Goal: Task Accomplishment & Management: Complete application form

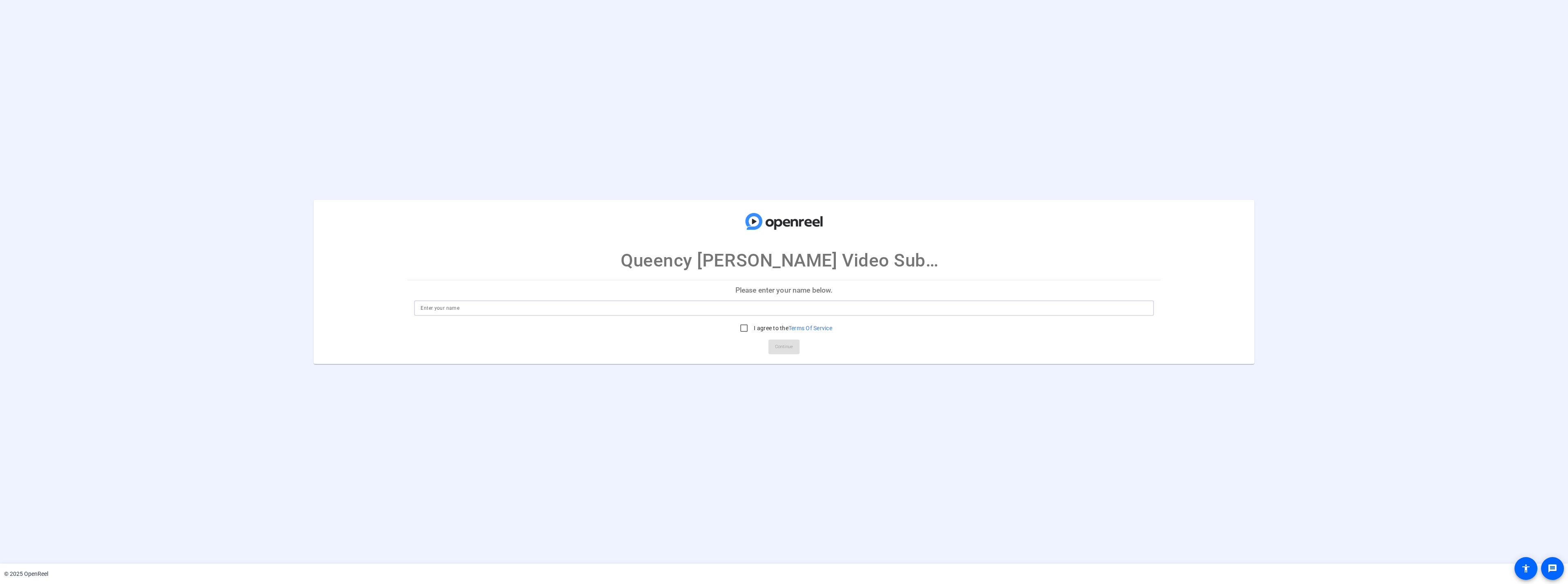
click at [596, 313] on input at bounding box center [784, 308] width 726 height 10
type input "Queency Leena Sawyer"
click at [744, 324] on input "I agree to the Terms Of Service" at bounding box center [744, 328] width 17 height 17
checkbox input "true"
click at [785, 346] on span "Continue" at bounding box center [784, 346] width 18 height 12
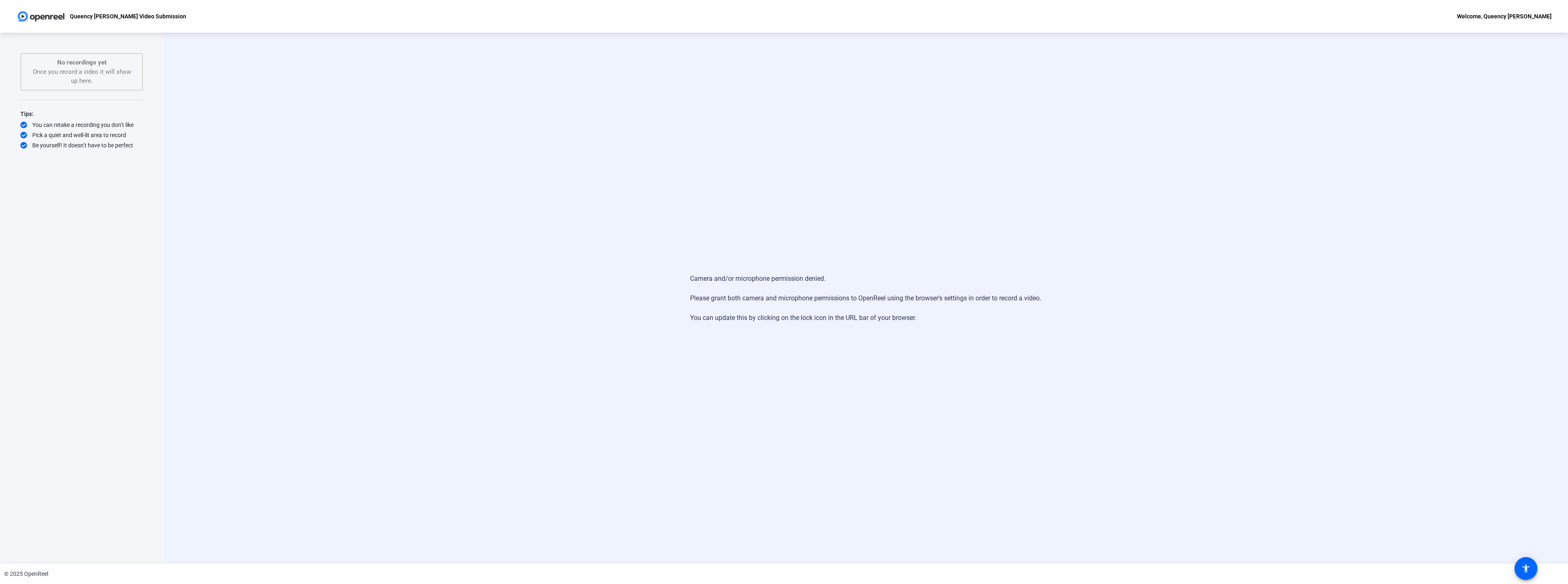
click at [93, 78] on div "No recordings yet Once you record a video it will show up here." at bounding box center [81, 72] width 105 height 27
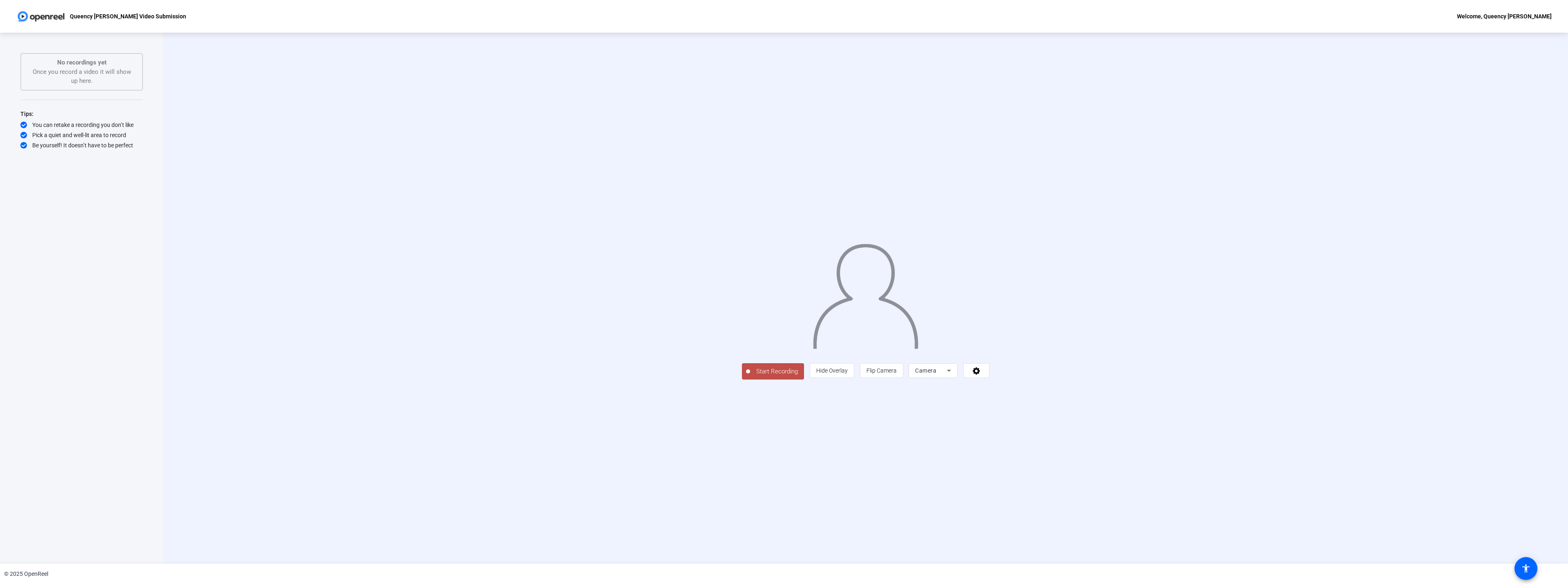
click at [947, 376] on div "Camera" at bounding box center [931, 371] width 31 height 10
click at [1069, 431] on div at bounding box center [784, 292] width 1568 height 584
click at [989, 381] on span at bounding box center [976, 371] width 26 height 20
click at [1242, 358] on div at bounding box center [784, 292] width 1568 height 584
click at [848, 374] on span "Hide Overlay" at bounding box center [832, 371] width 31 height 7
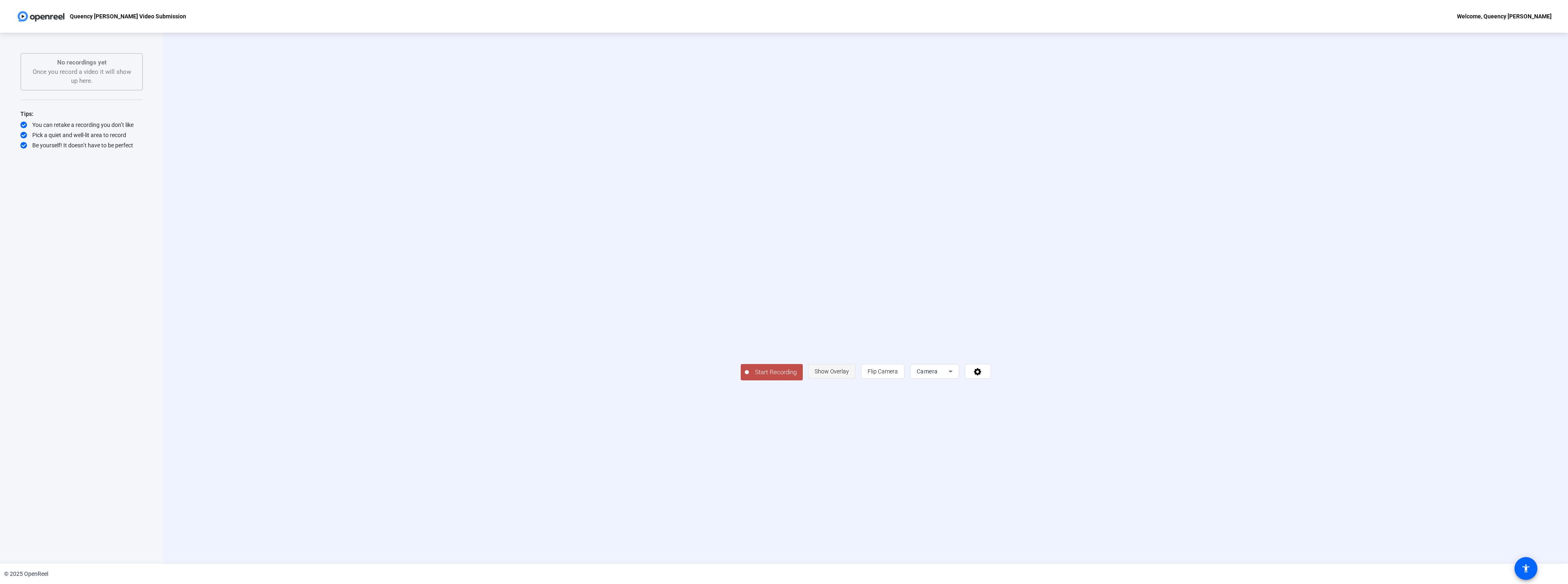
click at [849, 375] on span "Show Overlay" at bounding box center [831, 371] width 34 height 7
click at [848, 374] on span "Hide Overlay" at bounding box center [832, 371] width 31 height 7
click at [849, 375] on span "Show Overlay" at bounding box center [831, 371] width 34 height 7
click at [897, 374] on span "Flip Camera" at bounding box center [881, 371] width 30 height 7
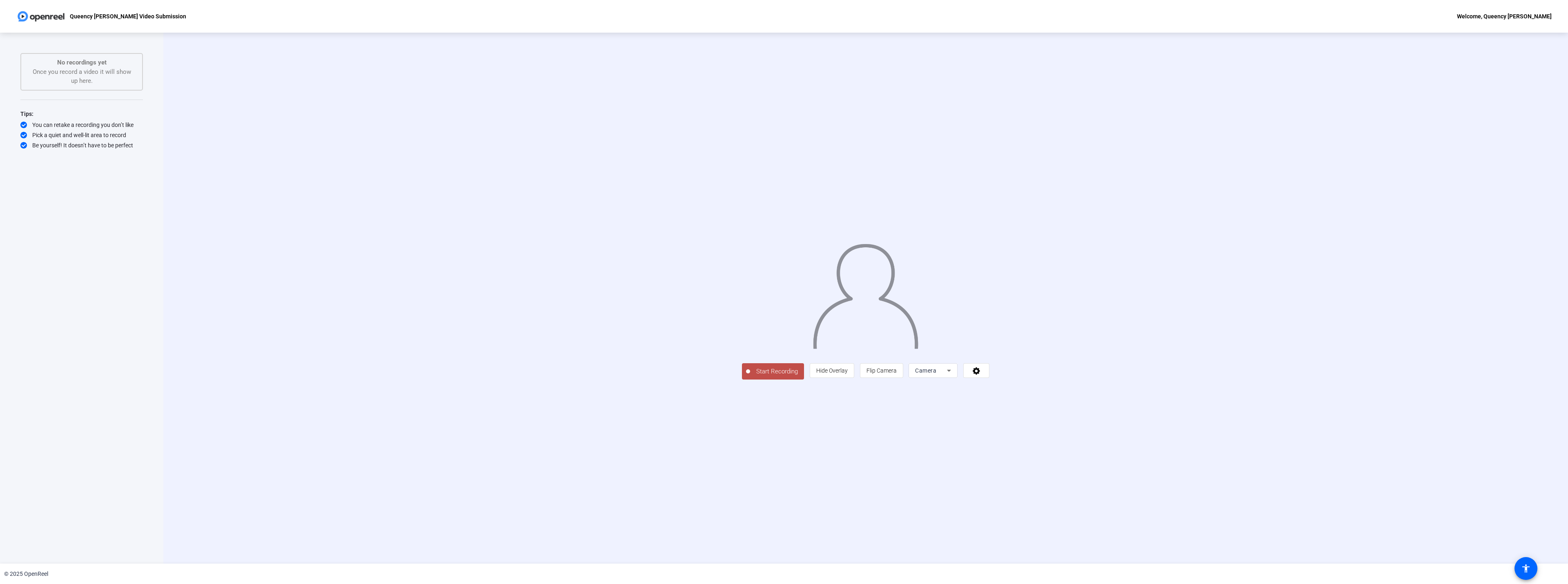
click at [750, 377] on span "Start Recording" at bounding box center [776, 372] width 54 height 10
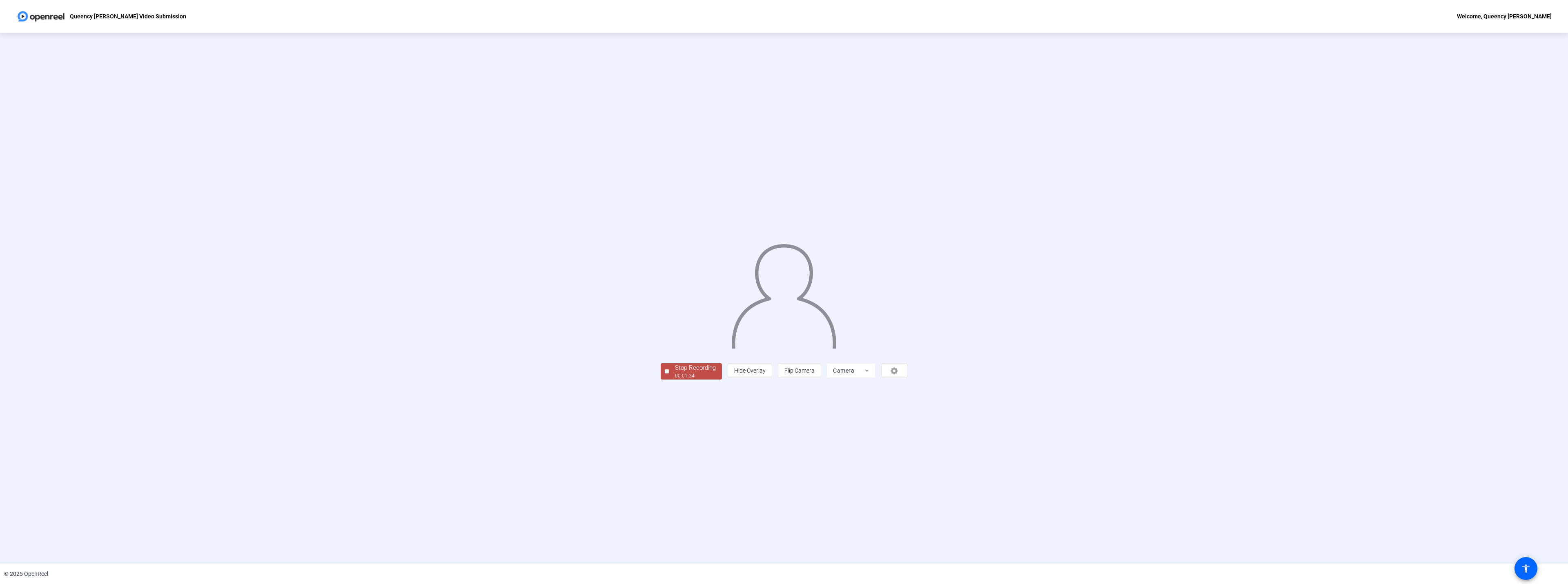
click at [675, 380] on div "00:01:34" at bounding box center [696, 376] width 41 height 7
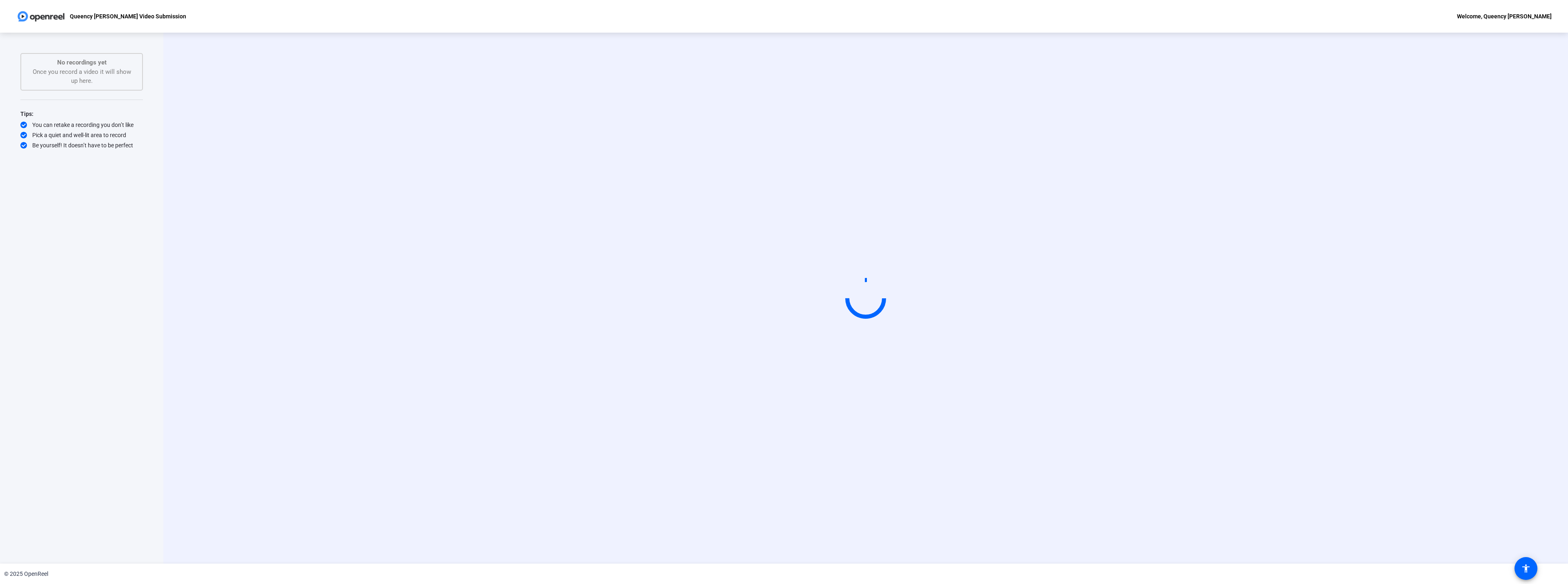
click at [915, 294] on video at bounding box center [865, 298] width 123 height 69
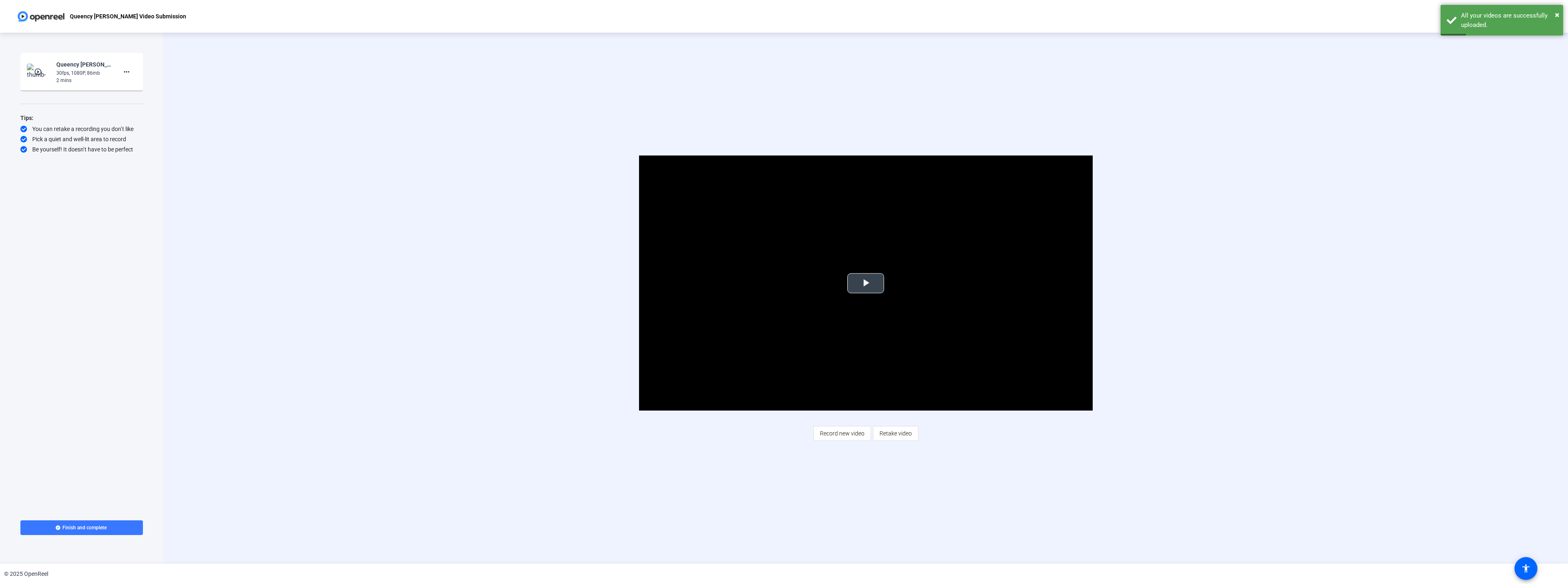
click at [865, 284] on span "Video Player" at bounding box center [865, 284] width 0 height 0
click at [884, 438] on span "Retake video" at bounding box center [895, 434] width 32 height 16
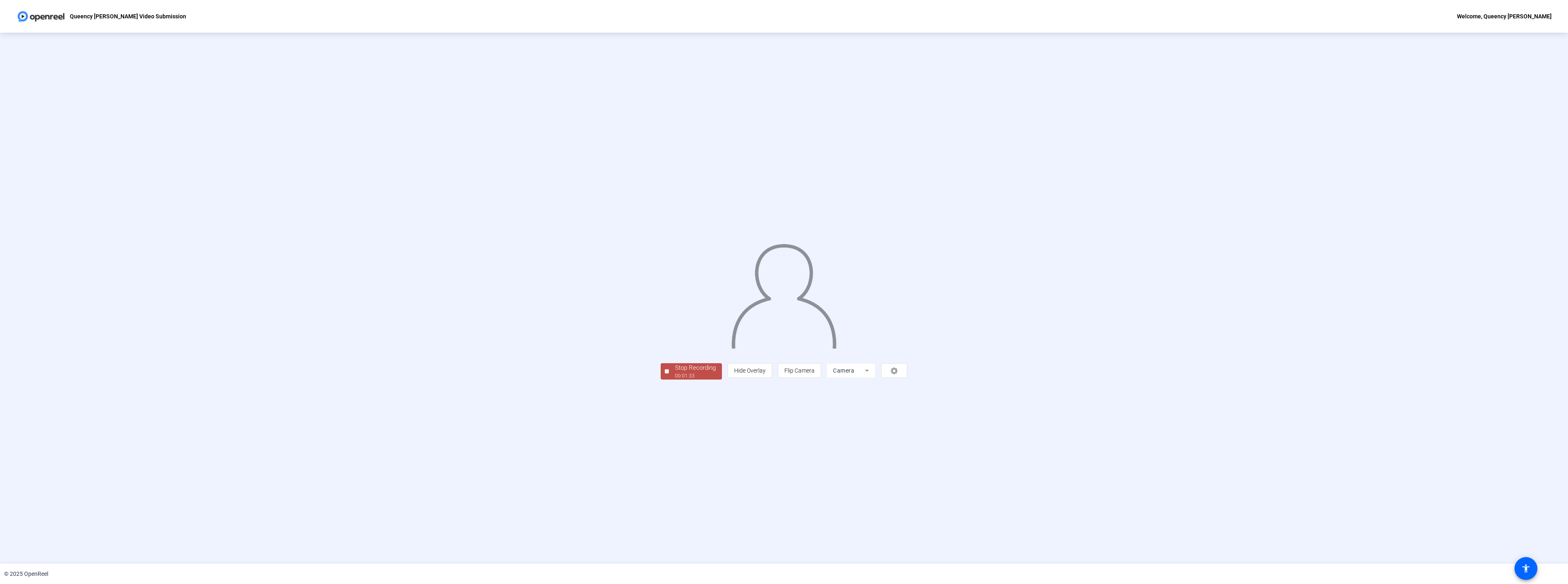
click at [675, 380] on div "00:01:33" at bounding box center [696, 376] width 41 height 7
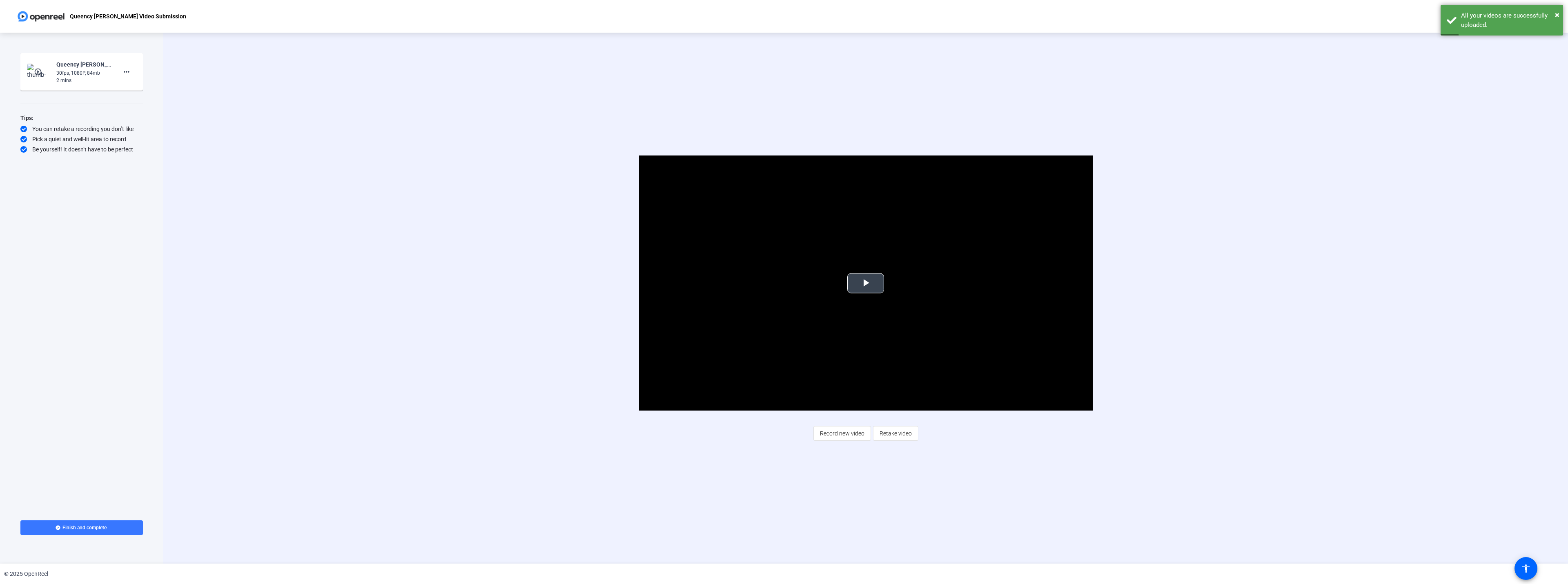
click at [865, 284] on span "Video Player" at bounding box center [865, 284] width 0 height 0
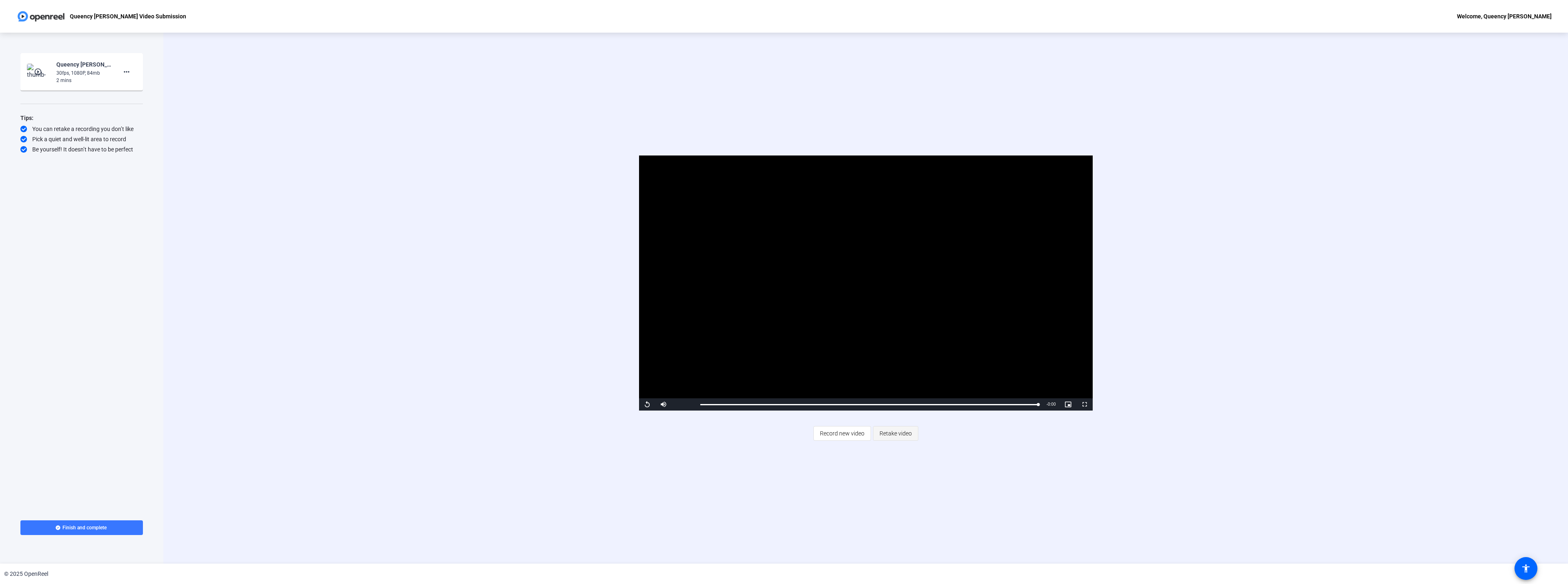
click at [906, 434] on span "Retake video" at bounding box center [895, 434] width 32 height 16
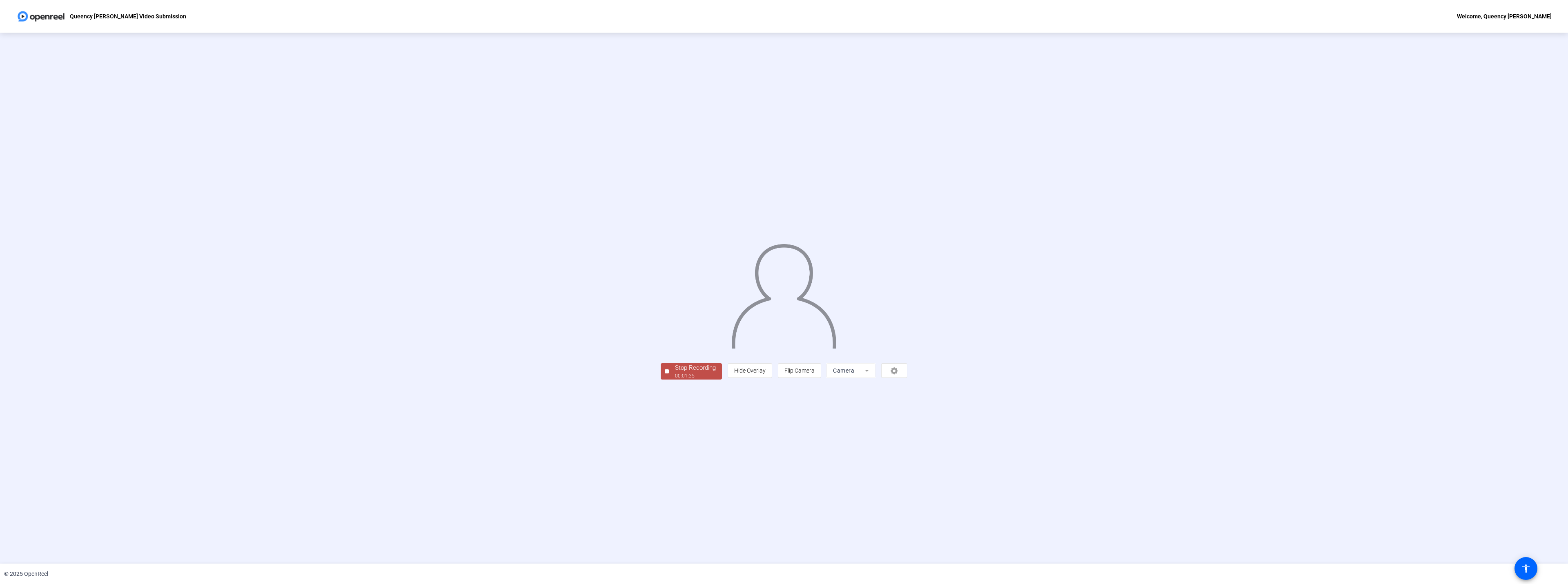
click at [675, 380] on div "00:01:35" at bounding box center [696, 376] width 41 height 7
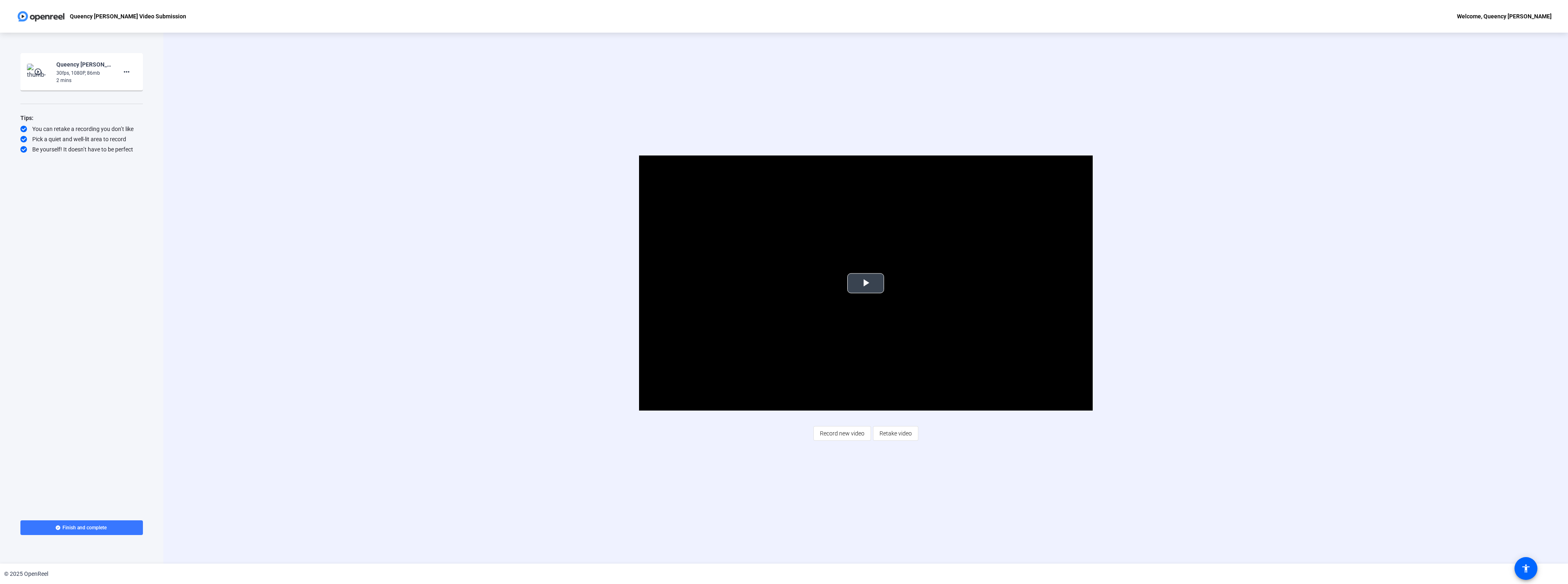
click at [865, 284] on span "Video Player" at bounding box center [865, 284] width 0 height 0
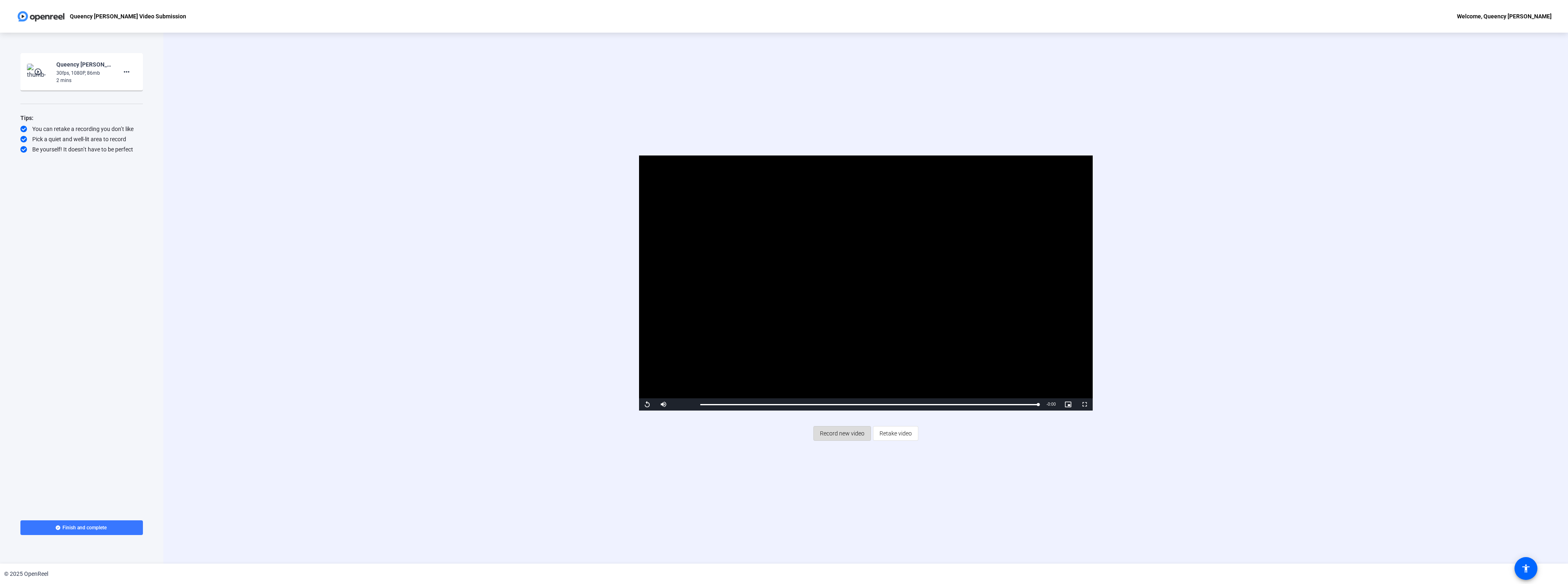
click at [856, 435] on span "Record new video" at bounding box center [842, 434] width 44 height 16
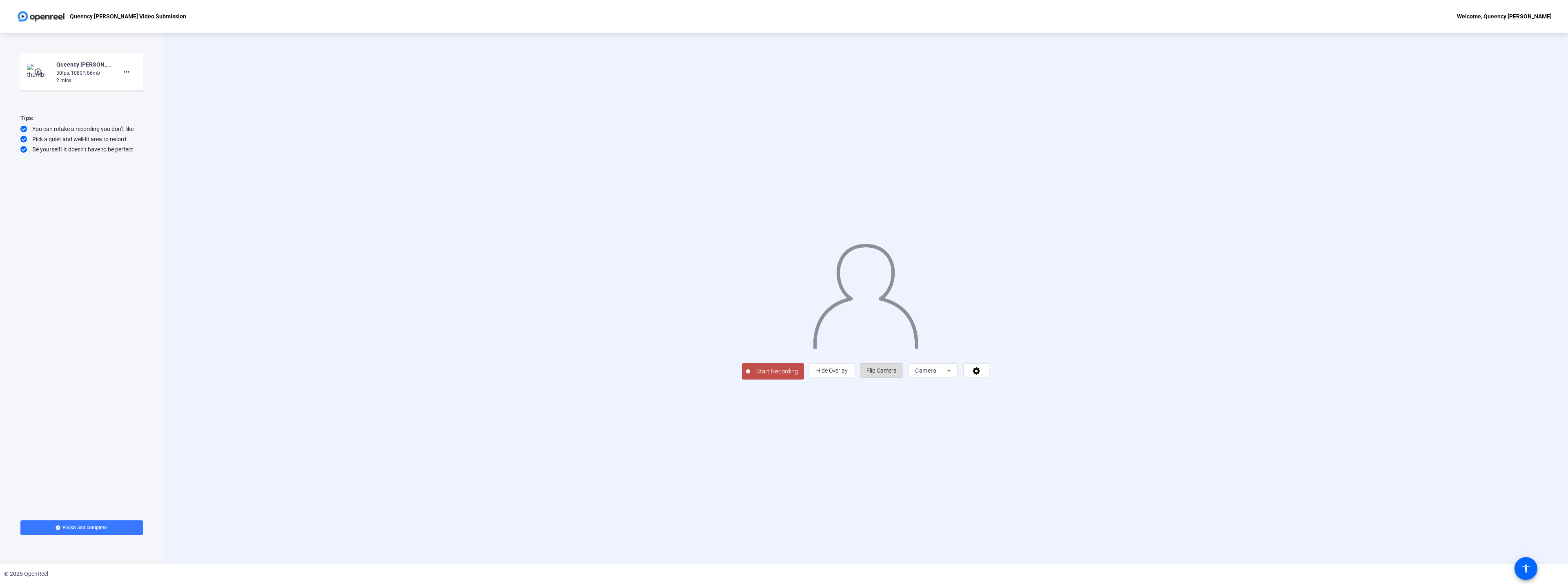
click at [897, 374] on span "Flip Camera" at bounding box center [881, 371] width 30 height 7
click at [750, 377] on span "Start Recording" at bounding box center [776, 372] width 54 height 10
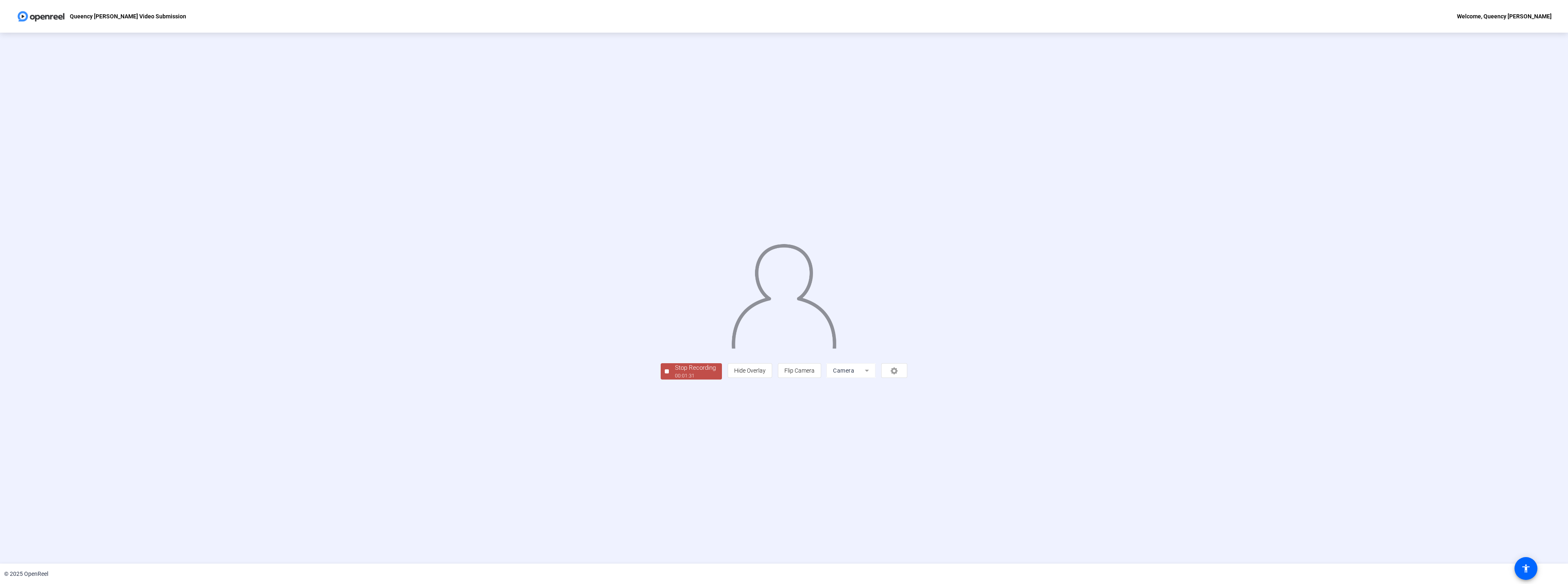
click at [675, 373] on div "Stop Recording" at bounding box center [696, 368] width 41 height 10
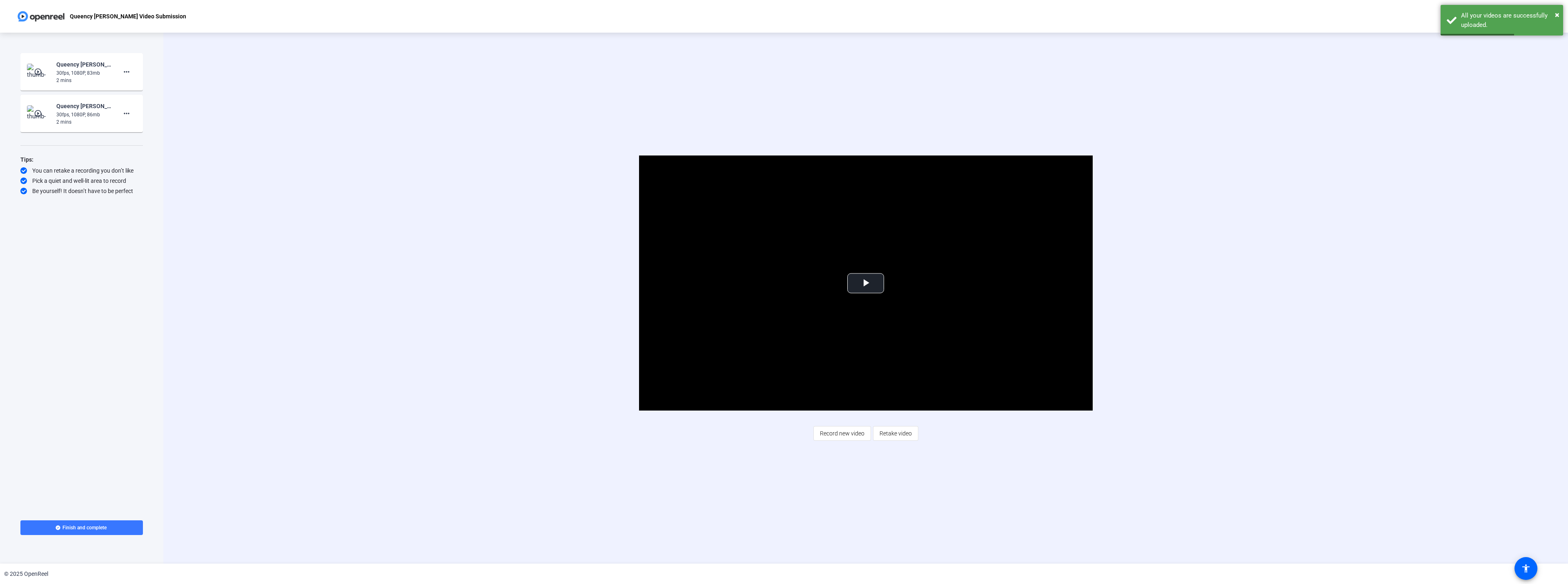
click at [1406, 380] on div "Video Player is loading. Play Video Play Mute Current Time 0:00 / Duration -:- …" at bounding box center [865, 284] width 1194 height 255
click at [865, 284] on span "Video Player" at bounding box center [865, 284] width 0 height 0
click at [74, 56] on mat-card-content "play_circle_outline Queency [PERSON_NAME]-[DATE] FIND Live Associates Video -Qu…" at bounding box center [81, 72] width 123 height 37
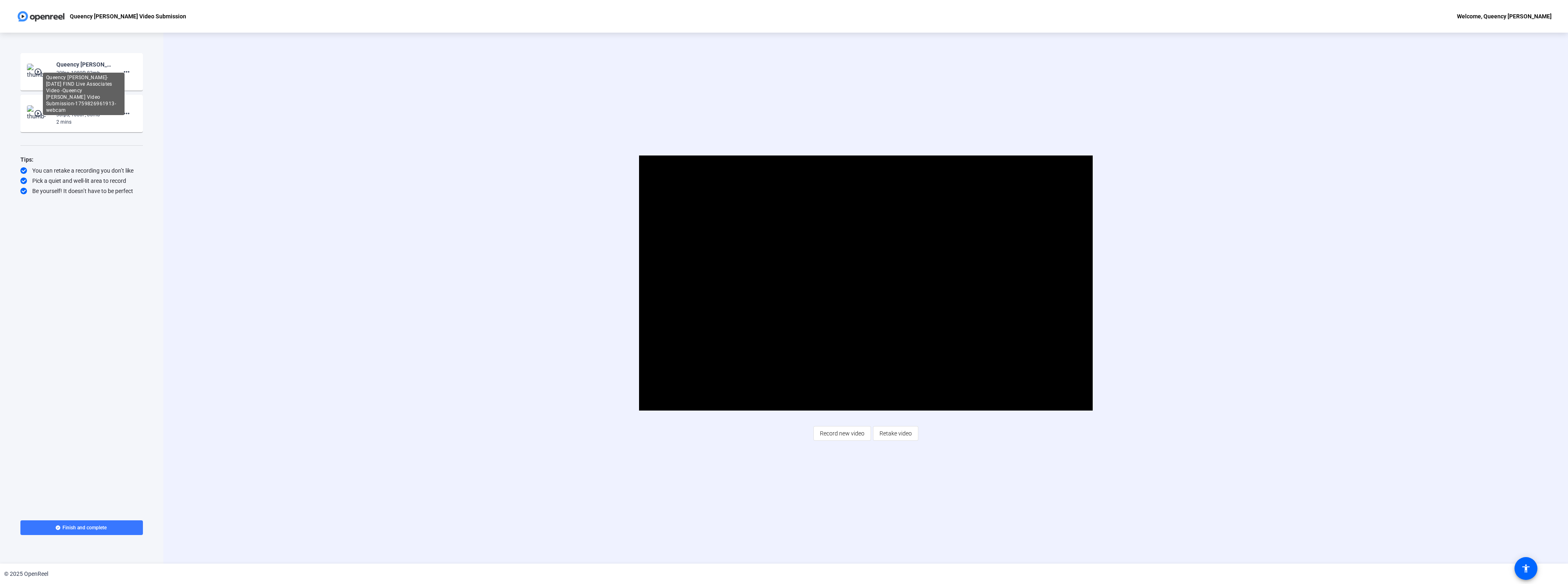
click at [73, 73] on div "Queency [PERSON_NAME]-[DATE] FIND Live Associates Video -Queency [PERSON_NAME] …" at bounding box center [83, 93] width 81 height 42
click at [66, 120] on div "Queency [PERSON_NAME]-[DATE] FIND Live Associates Video -Queency [PERSON_NAME] …" at bounding box center [83, 135] width 81 height 42
click at [31, 115] on img at bounding box center [38, 113] width 25 height 17
click at [865, 284] on span "Video Player" at bounding box center [865, 284] width 0 height 0
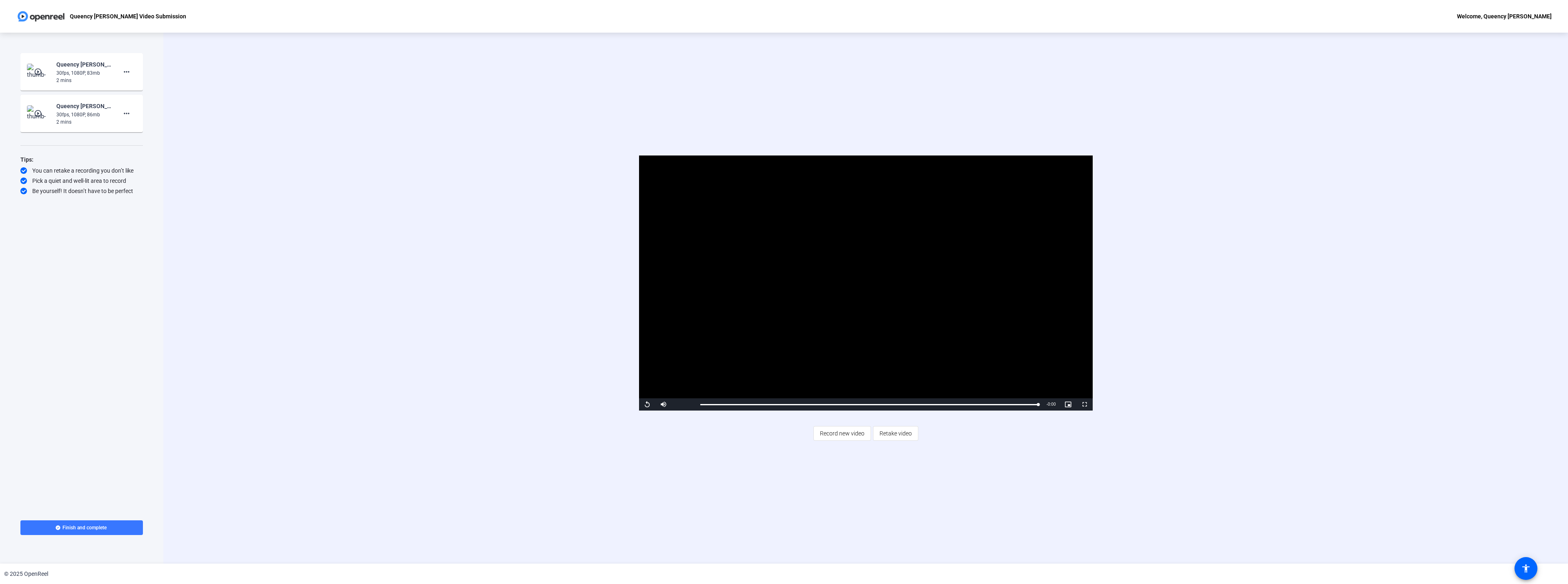
click at [77, 79] on div "2 mins" at bounding box center [83, 80] width 55 height 7
click at [35, 77] on img at bounding box center [38, 72] width 25 height 17
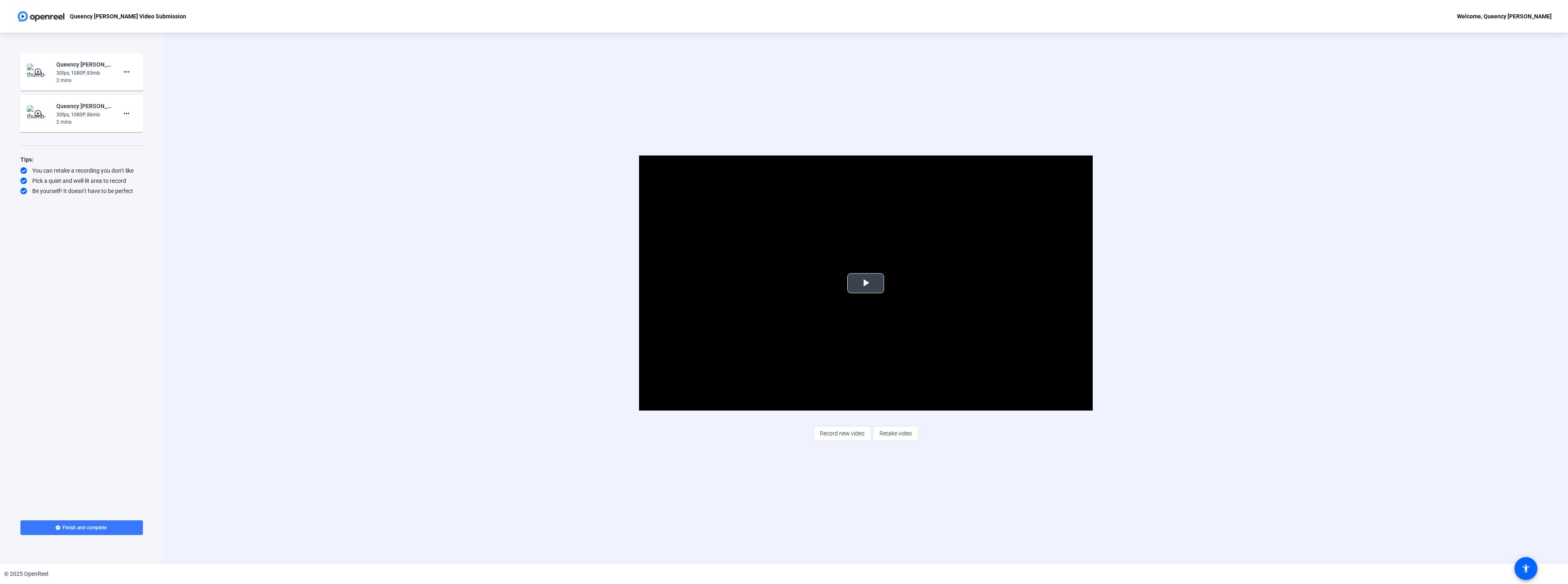
click at [865, 284] on span "Video Player" at bounding box center [865, 284] width 0 height 0
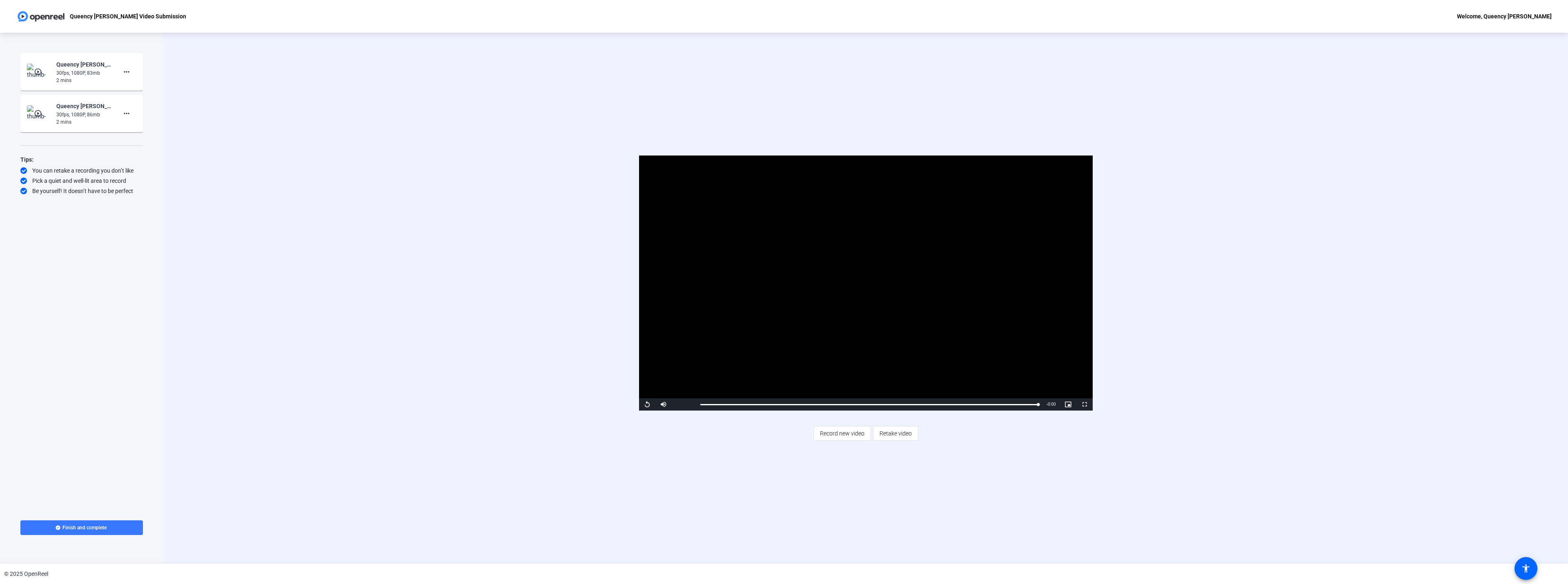
click at [100, 120] on div "2 mins" at bounding box center [83, 122] width 55 height 7
click at [129, 116] on mat-icon "more_horiz" at bounding box center [127, 114] width 10 height 10
click at [130, 132] on span "Delete clip" at bounding box center [139, 131] width 32 height 10
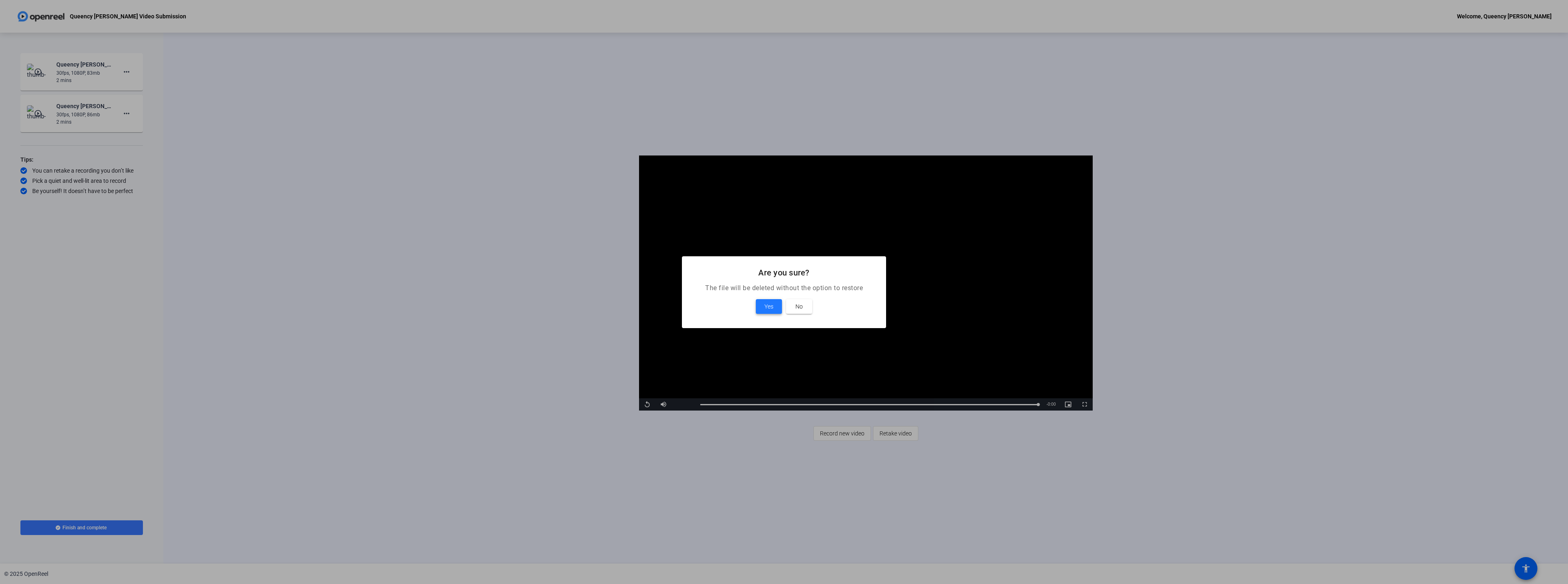
click at [769, 305] on span "Yes" at bounding box center [768, 307] width 9 height 10
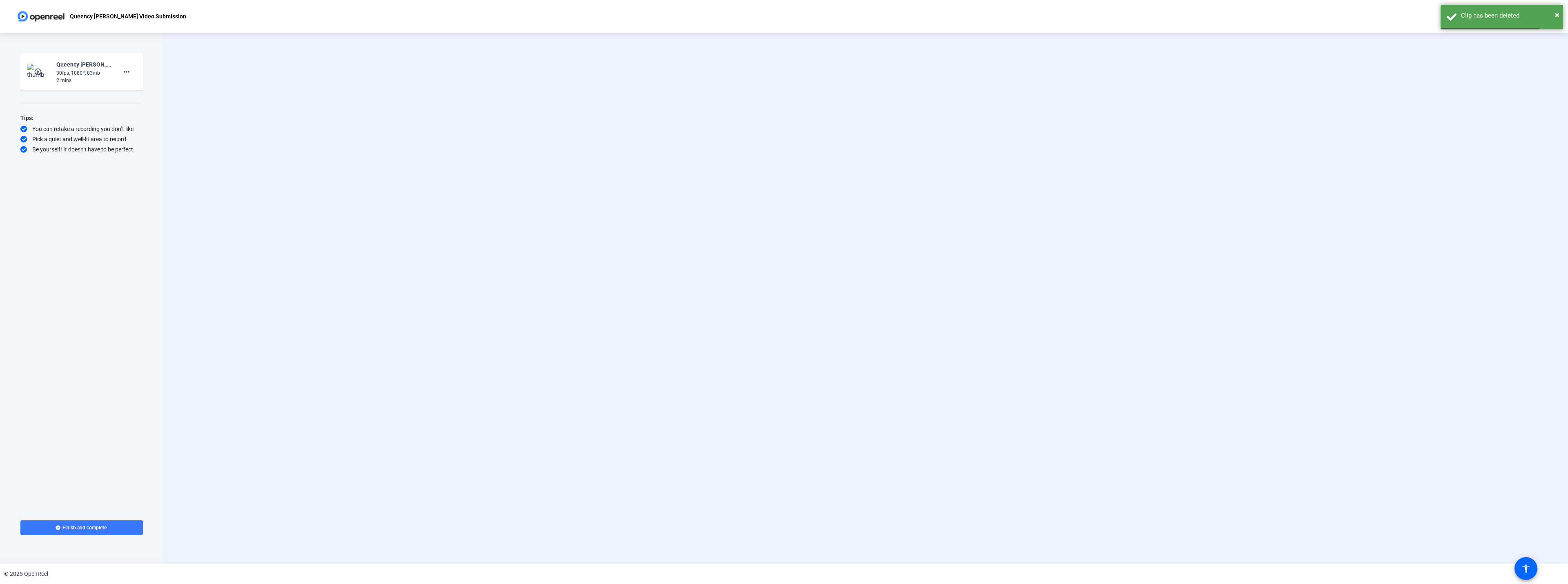
click at [34, 71] on mat-icon "play_circle_outline" at bounding box center [39, 72] width 10 height 8
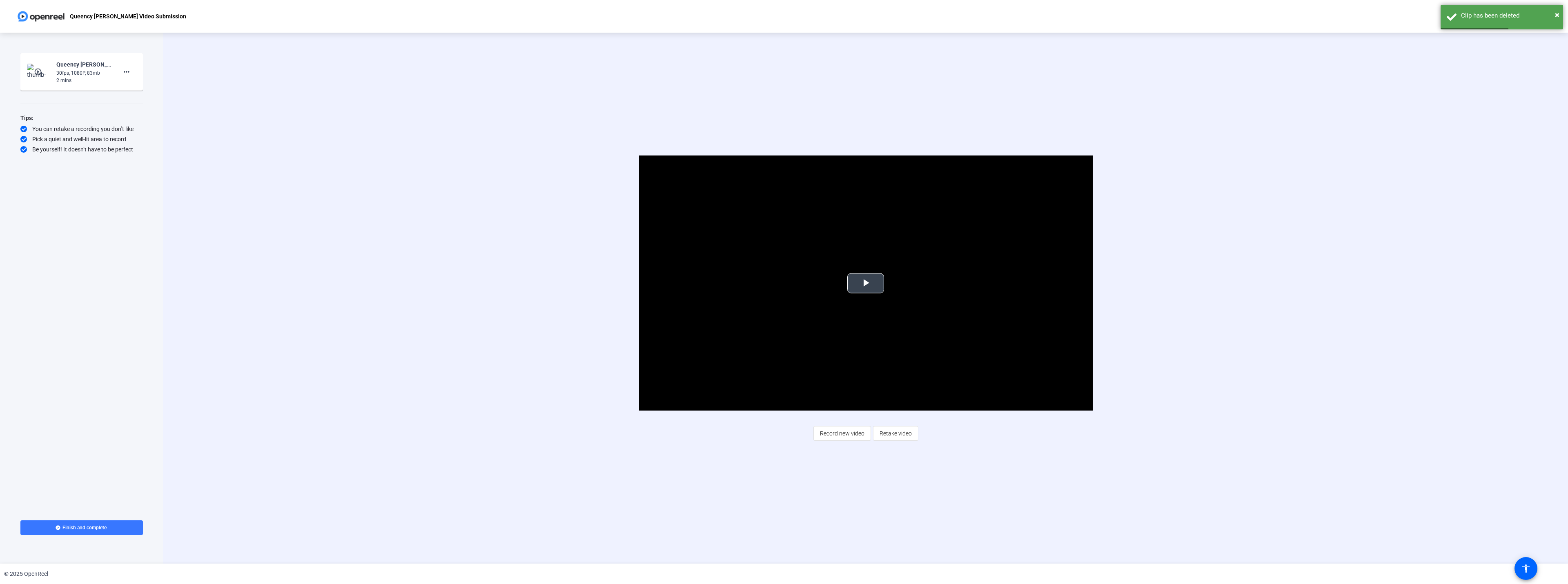
click at [865, 284] on span "Video Player" at bounding box center [865, 284] width 0 height 0
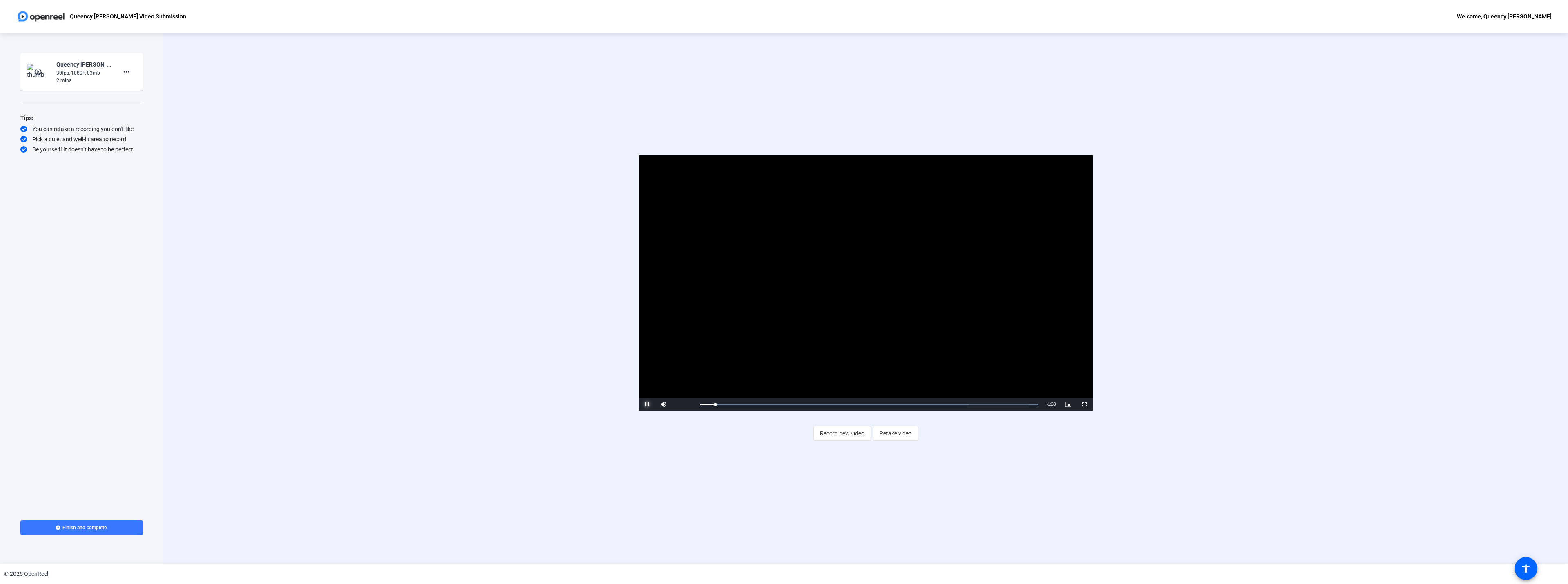
click at [644, 404] on span "Video Player" at bounding box center [647, 404] width 17 height 0
click at [828, 436] on span "Record new video" at bounding box center [842, 434] width 44 height 16
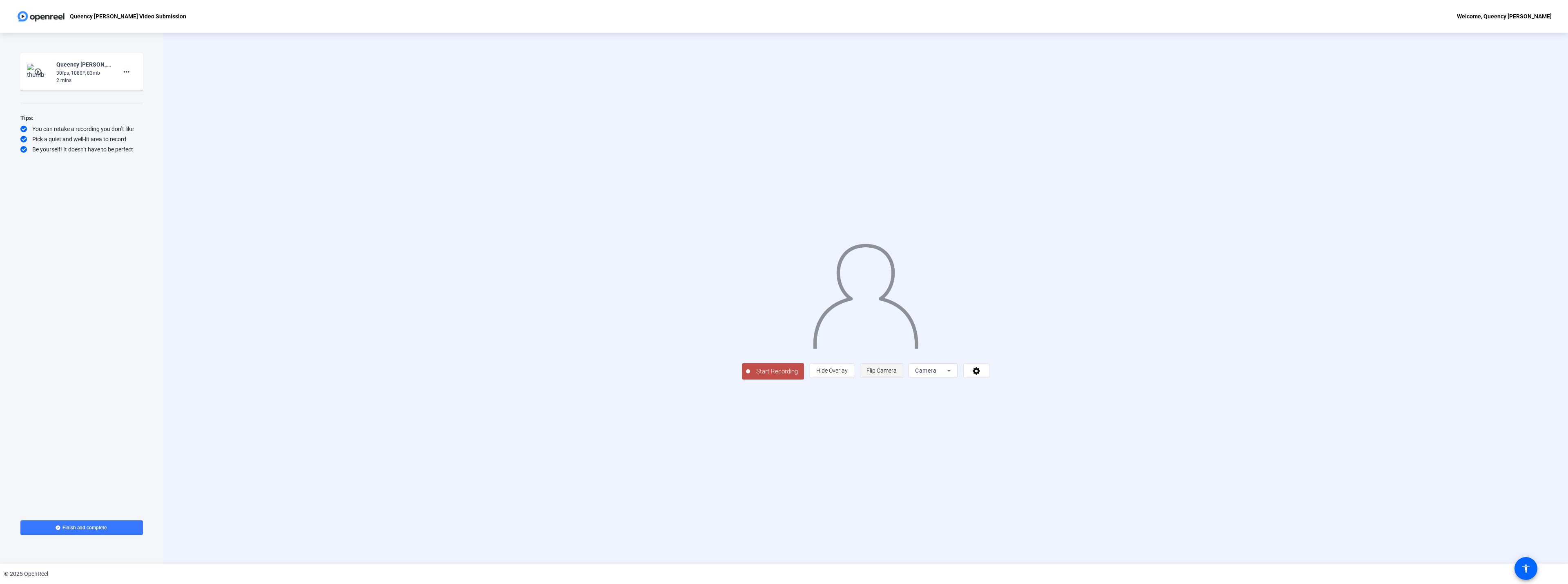
click at [897, 379] on span "Flip Camera" at bounding box center [881, 371] width 30 height 16
click at [897, 374] on span "Flip Camera" at bounding box center [881, 371] width 30 height 7
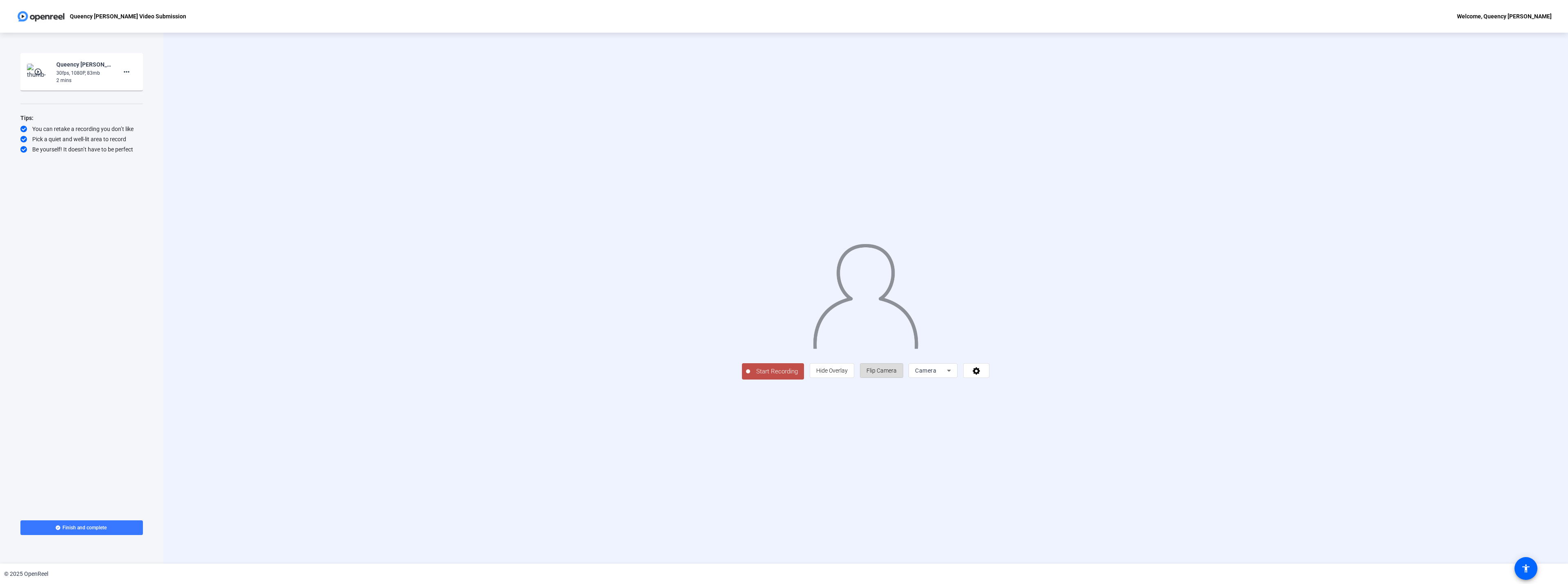
click at [897, 374] on span "Flip Camera" at bounding box center [881, 371] width 30 height 7
click at [750, 377] on span "Start Recording" at bounding box center [776, 372] width 54 height 10
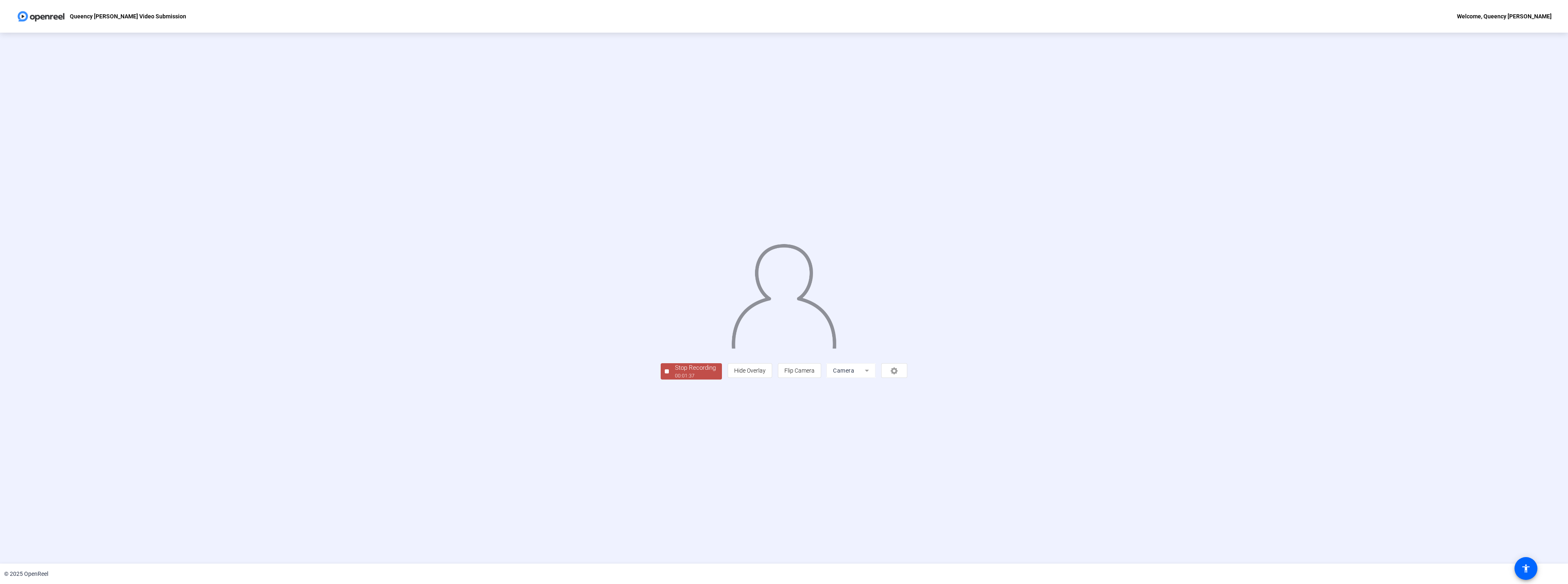
click at [675, 373] on div "Stop Recording" at bounding box center [696, 368] width 41 height 10
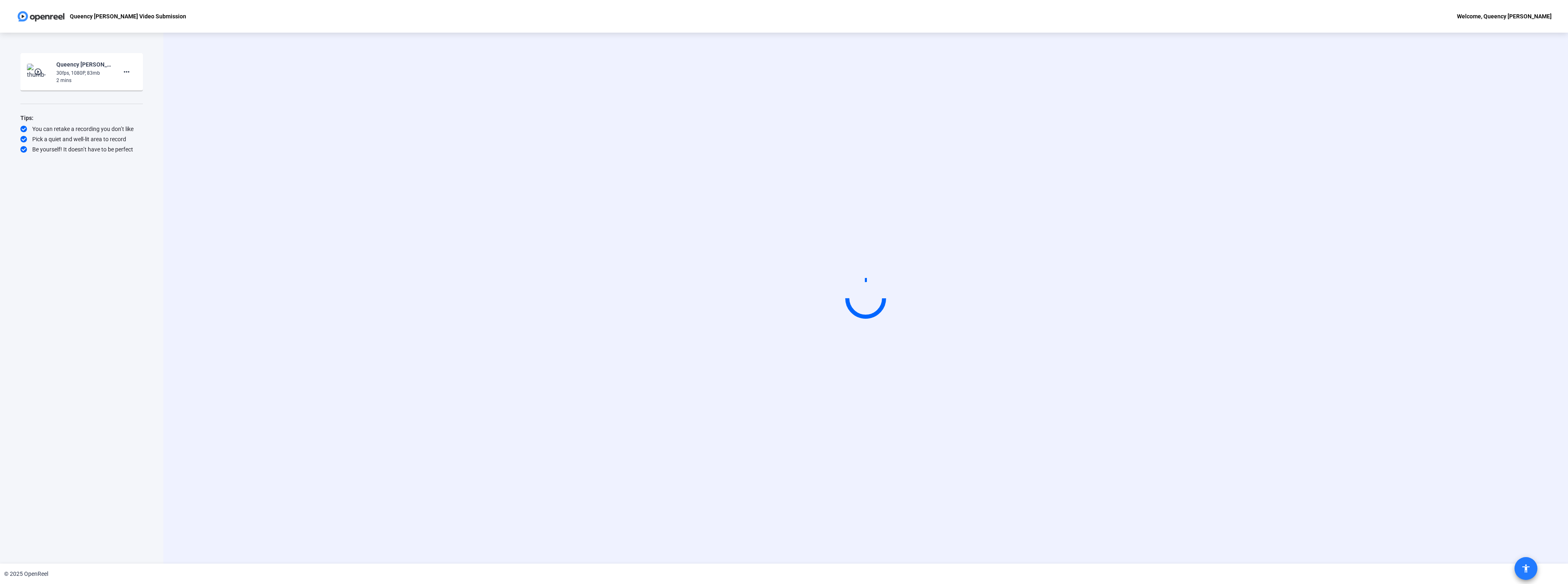
click at [1534, 573] on span at bounding box center [1526, 569] width 20 height 20
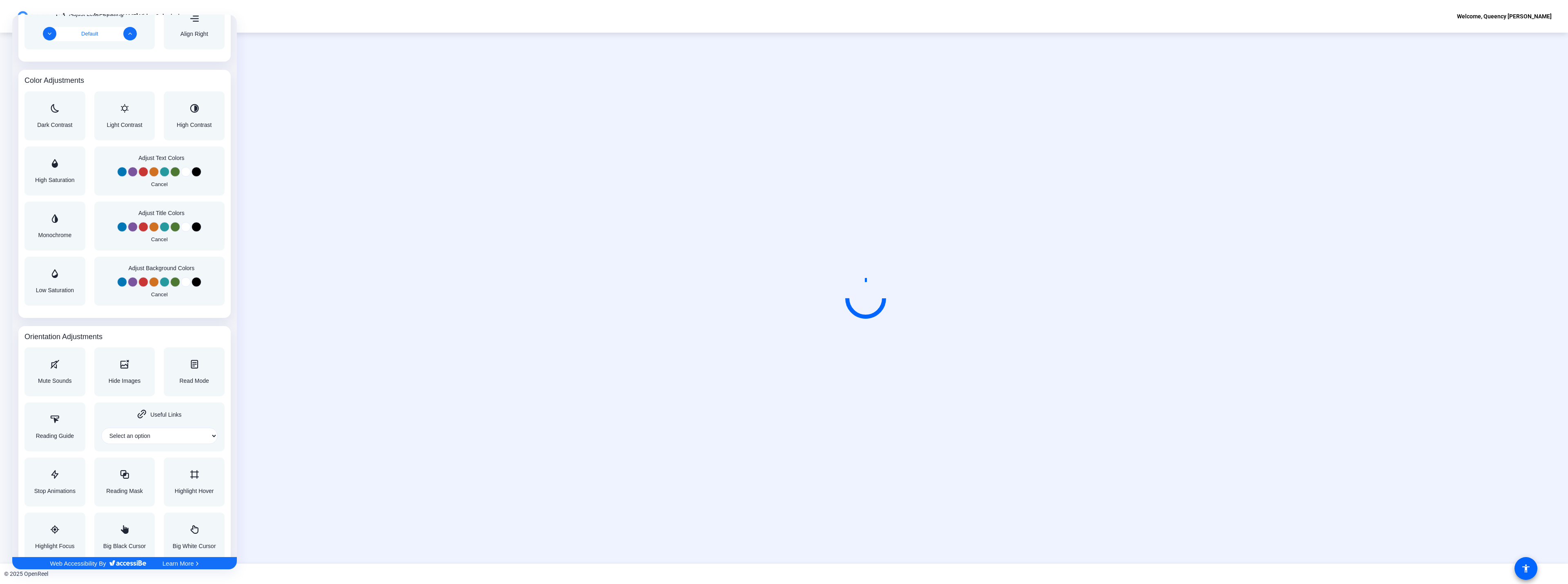
scroll to position [592, 0]
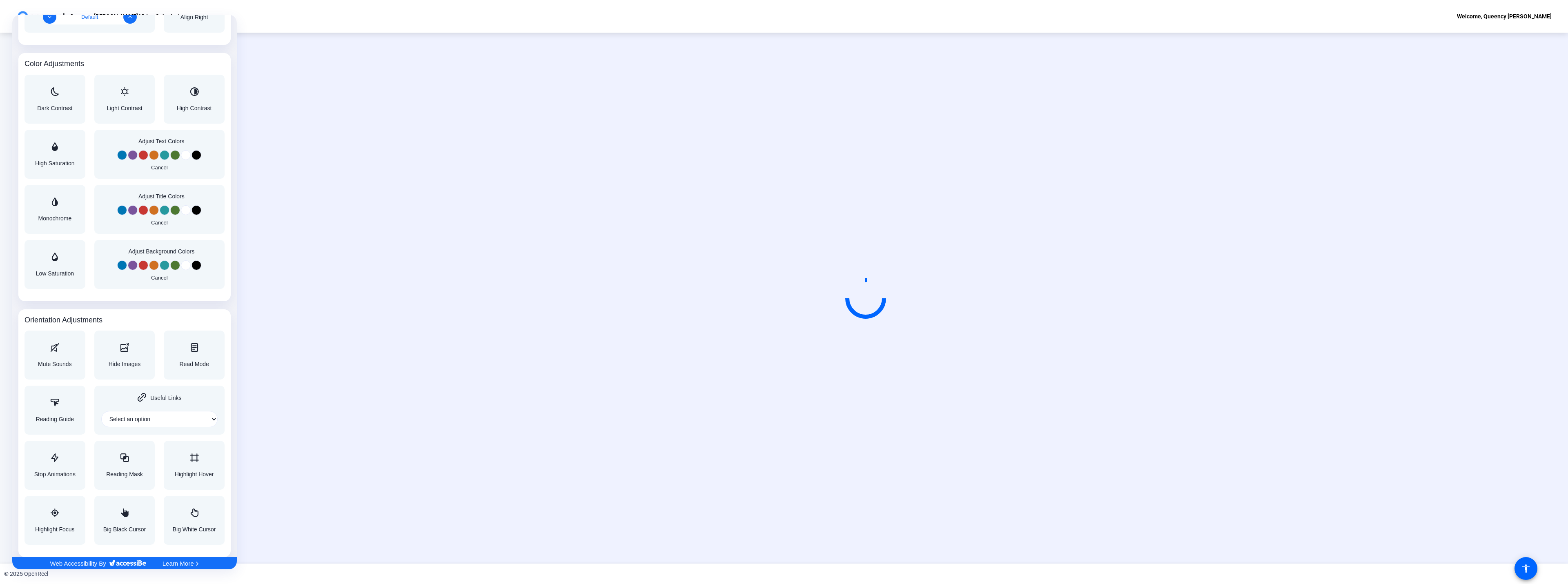
click at [302, 344] on div at bounding box center [784, 292] width 1568 height 584
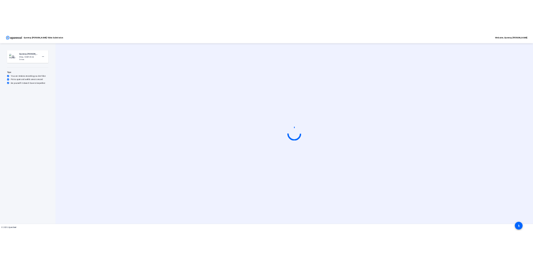
scroll to position [0, 0]
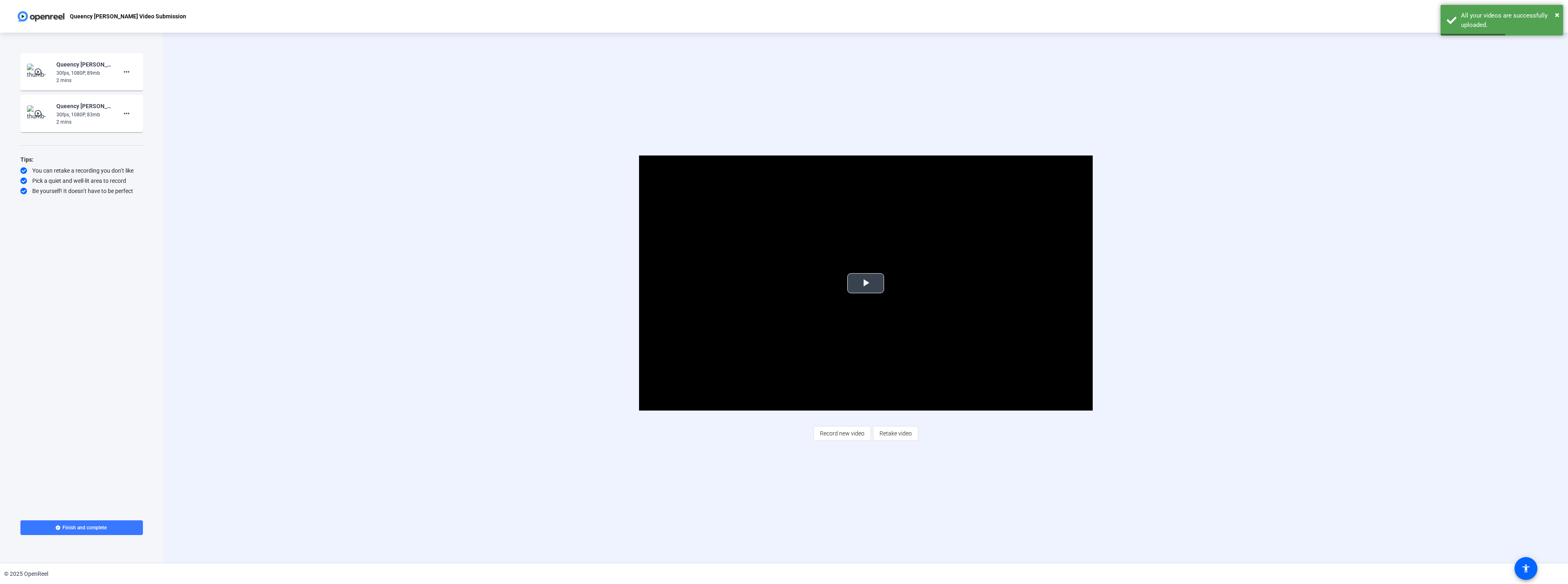
click at [865, 284] on span "Video Player" at bounding box center [865, 284] width 0 height 0
click at [889, 435] on span "Retake video" at bounding box center [895, 434] width 32 height 16
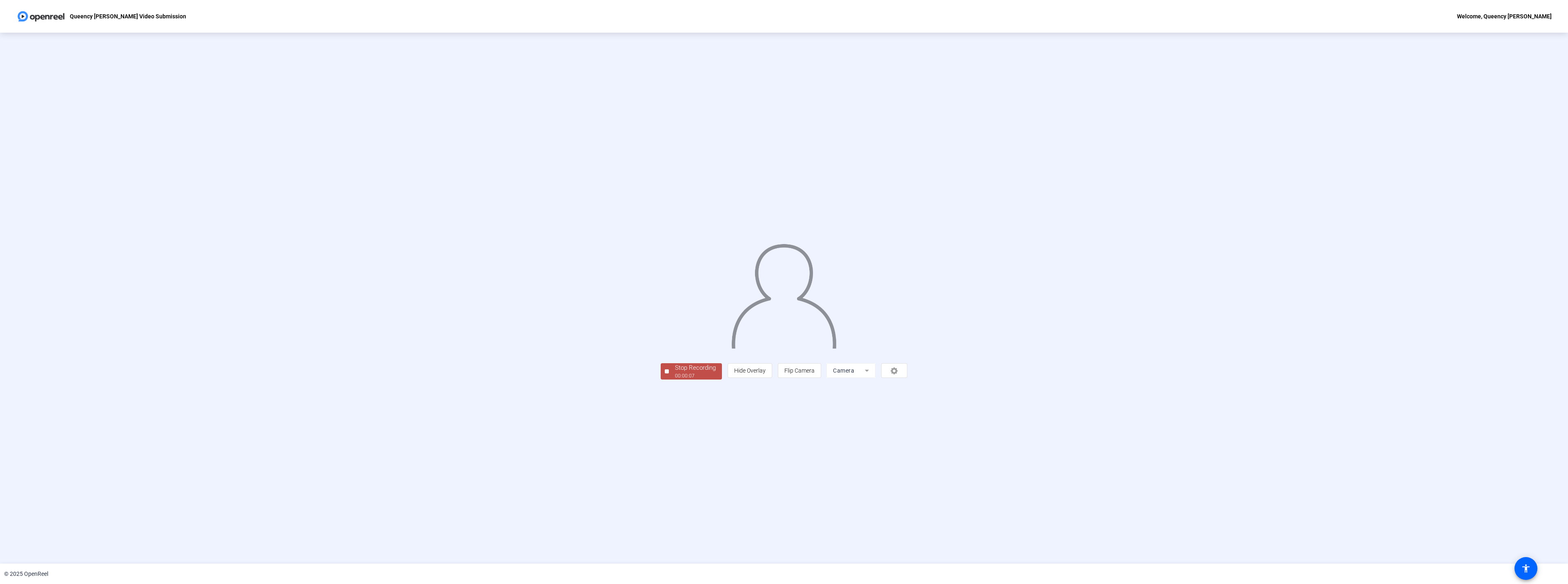
click at [675, 373] on div "Stop Recording" at bounding box center [696, 368] width 41 height 10
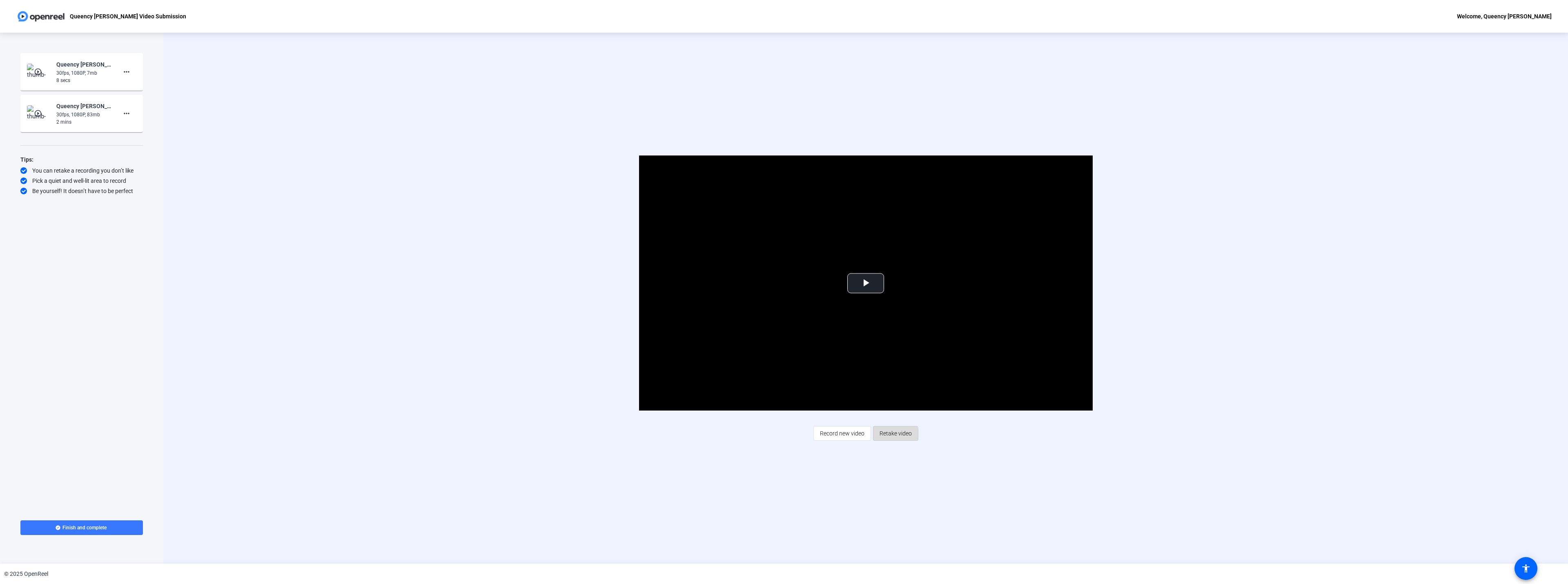
click at [882, 435] on span "Retake video" at bounding box center [895, 434] width 32 height 16
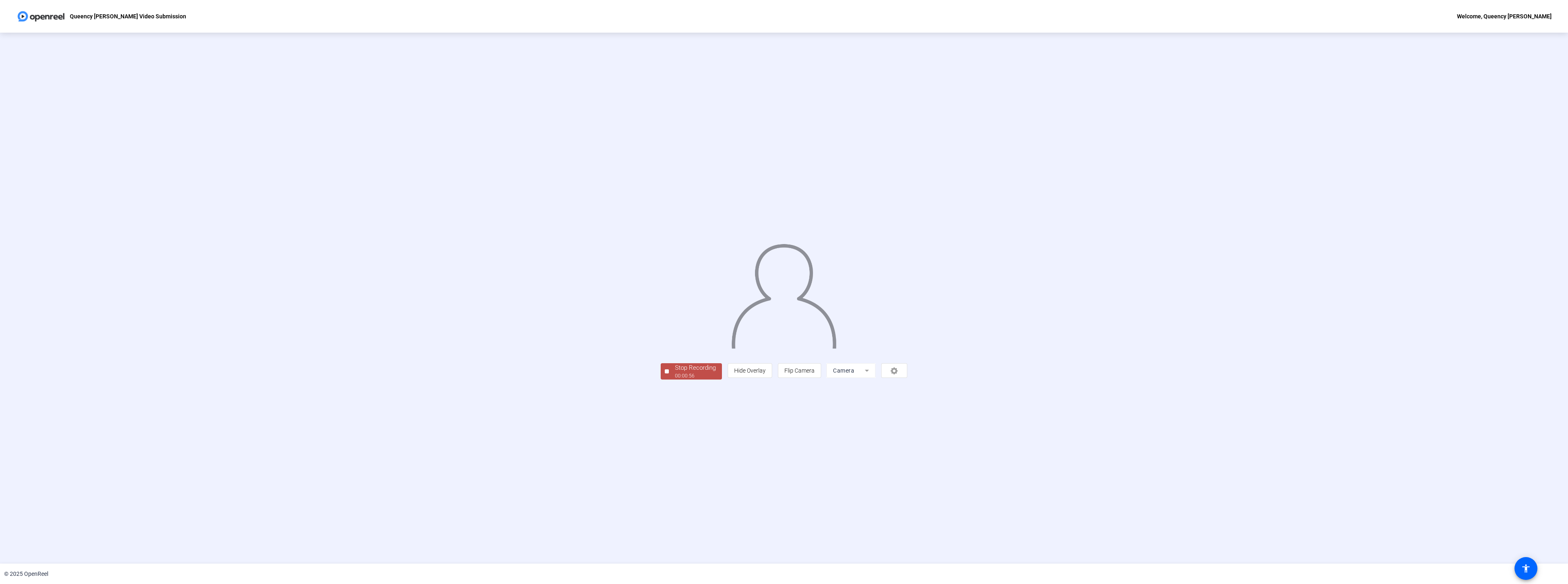
click at [675, 373] on div "Stop Recording" at bounding box center [696, 368] width 41 height 10
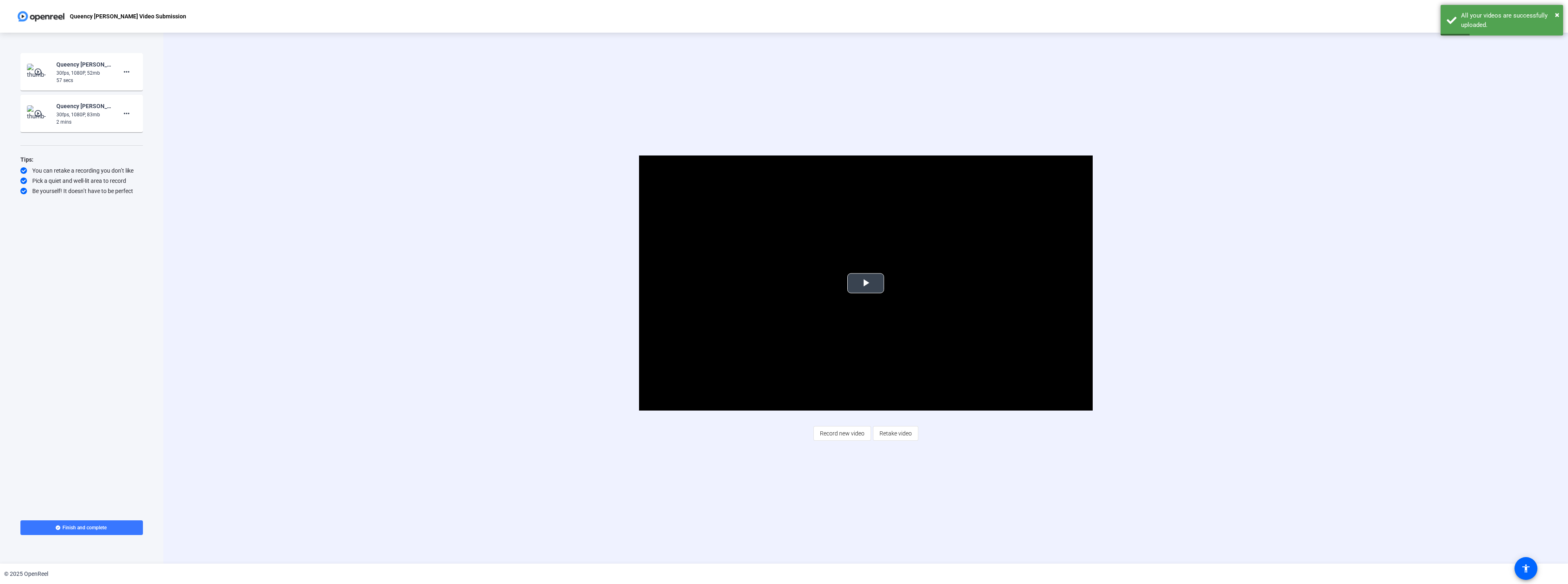
click at [865, 284] on span "Video Player" at bounding box center [865, 284] width 0 height 0
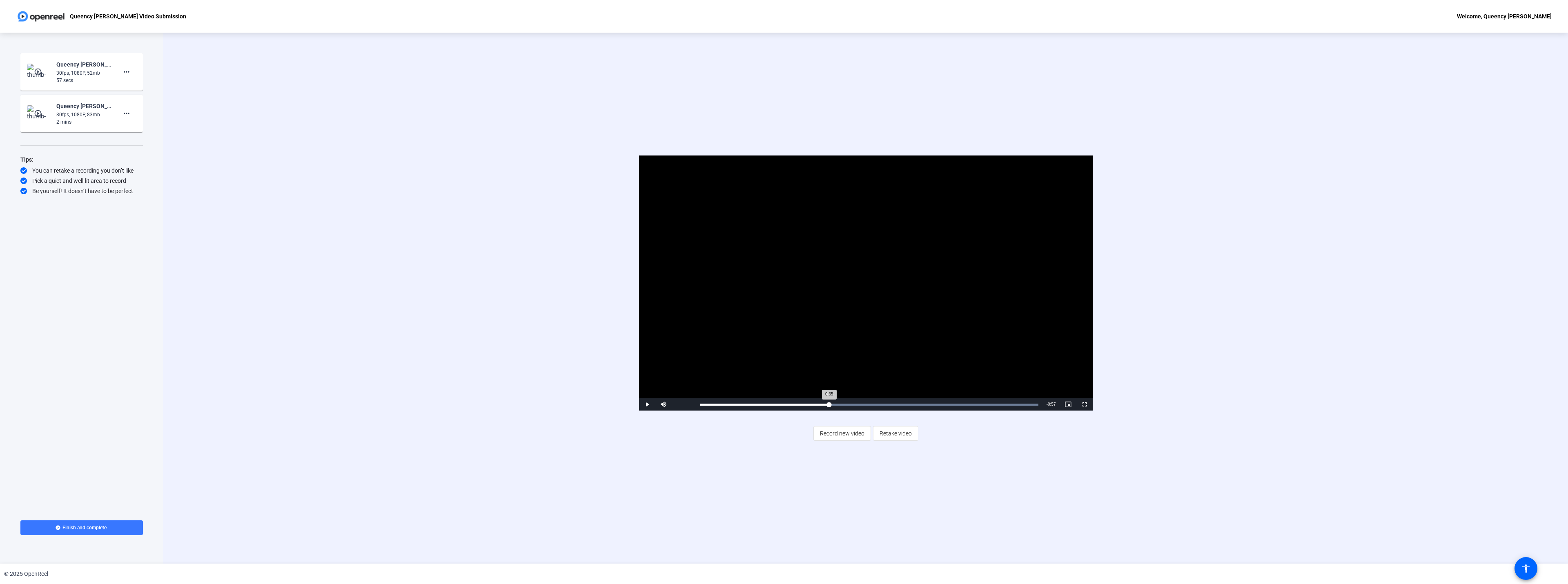
click at [829, 400] on div "Loaded : 100.00% 0:35 0:35" at bounding box center [869, 404] width 346 height 12
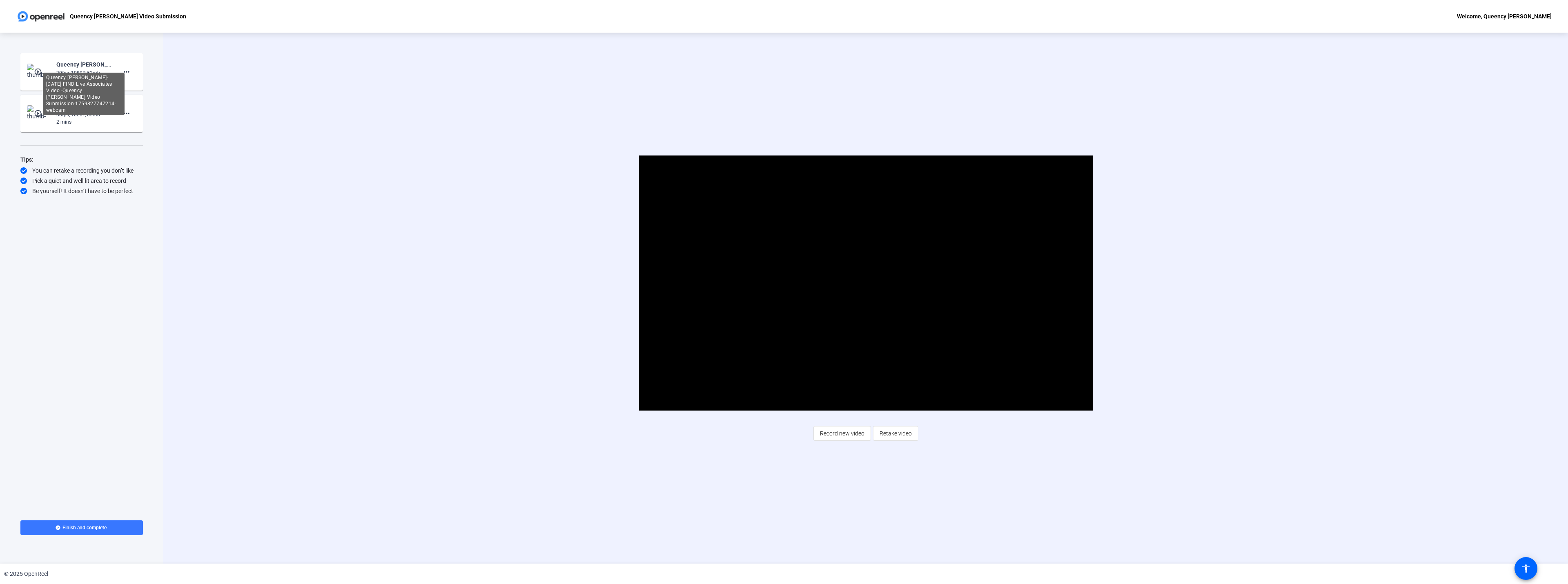
click at [64, 68] on div "Queency [PERSON_NAME]-[DATE] FIND Live Associates Video -Queency [PERSON_NAME] …" at bounding box center [83, 65] width 55 height 10
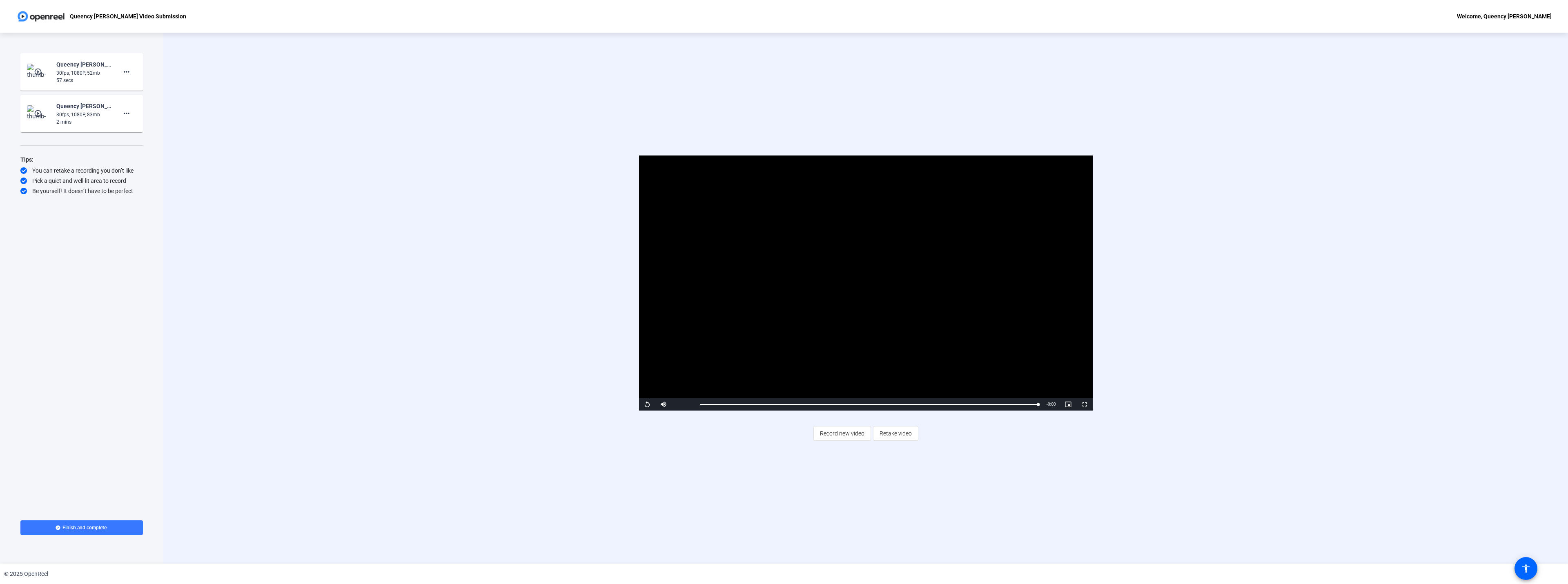
click at [36, 73] on mat-icon "play_circle_outline" at bounding box center [39, 72] width 10 height 8
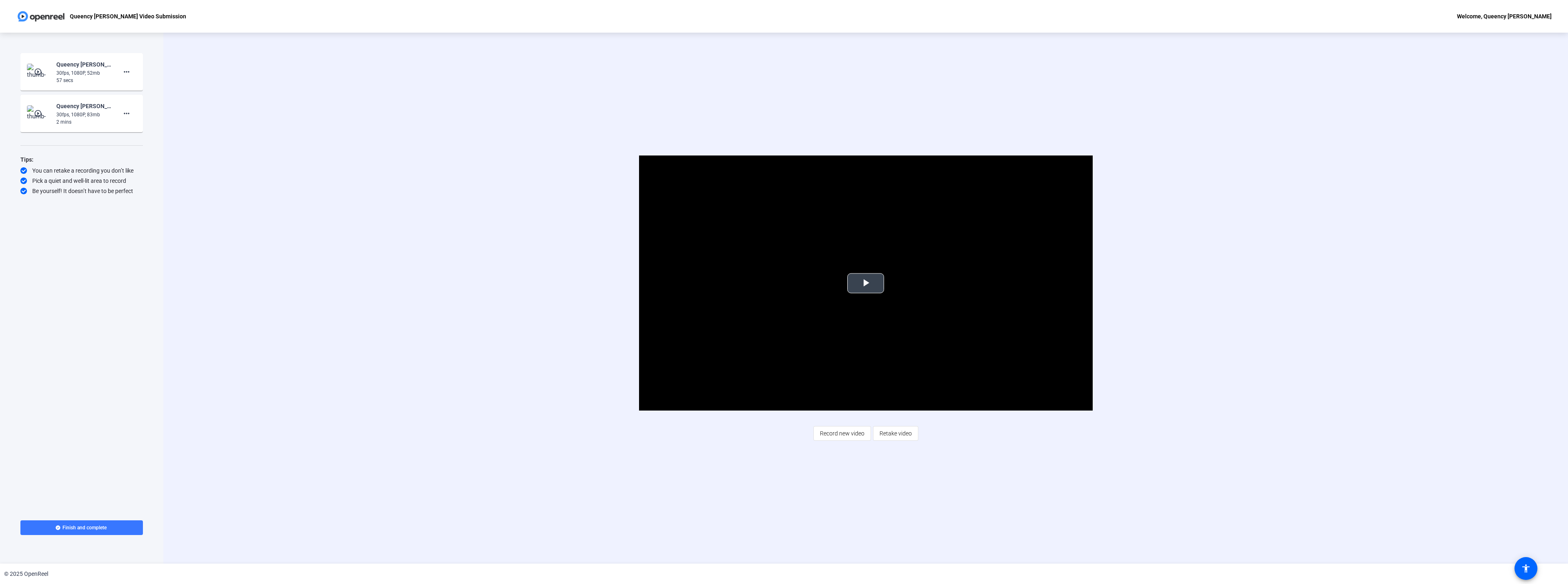
click at [865, 284] on span "Video Player" at bounding box center [865, 284] width 0 height 0
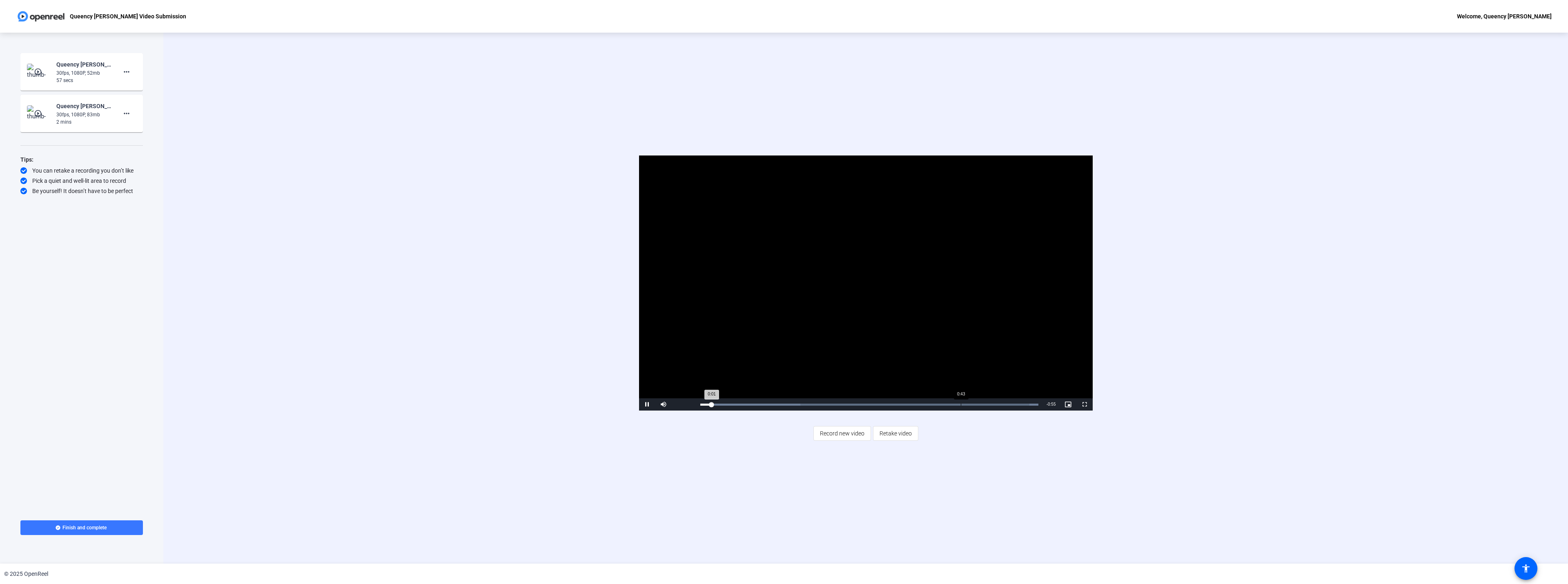
click at [961, 404] on div "0:43" at bounding box center [961, 405] width 0 height 2
click at [1015, 406] on div "Loaded : 100.00% 0:52 0:56" at bounding box center [869, 404] width 346 height 12
click at [644, 404] on span "Video Player" at bounding box center [647, 404] width 17 height 0
click at [983, 404] on div "Loaded : 100.00% 0:47 0:56" at bounding box center [869, 405] width 339 height 2
click at [646, 404] on span "Video Player" at bounding box center [647, 404] width 17 height 0
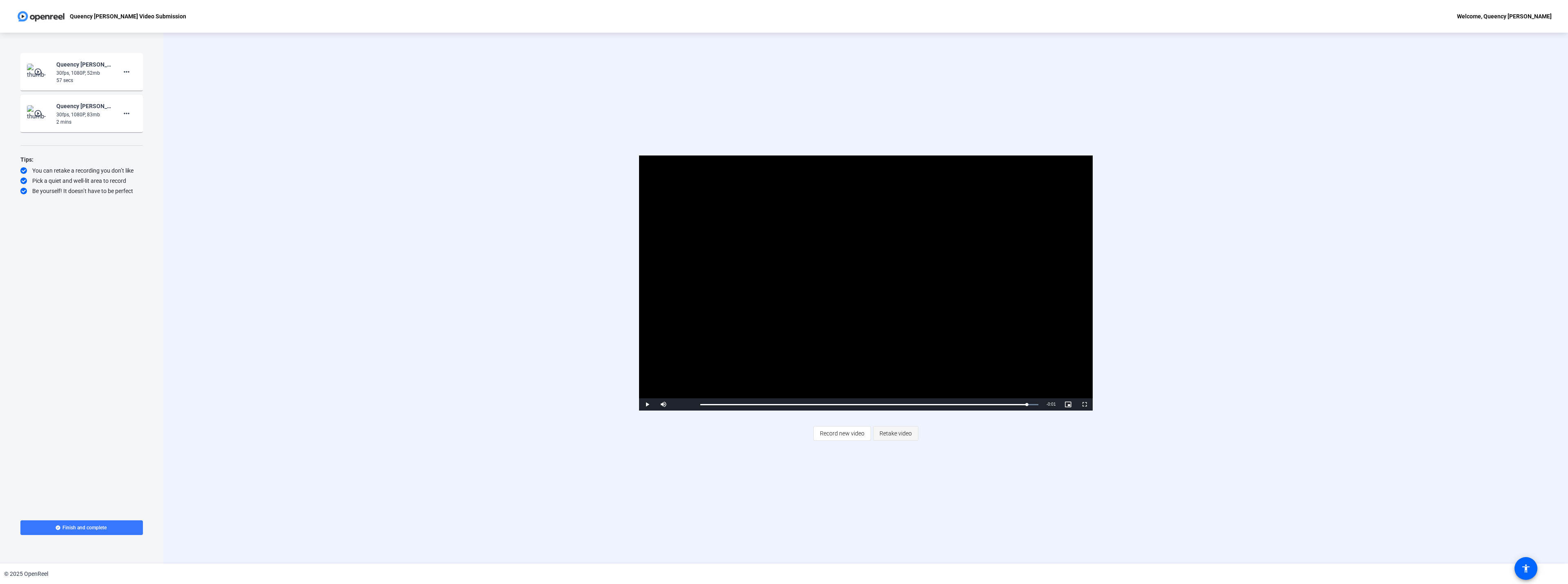
click at [886, 434] on span "Retake video" at bounding box center [895, 434] width 32 height 16
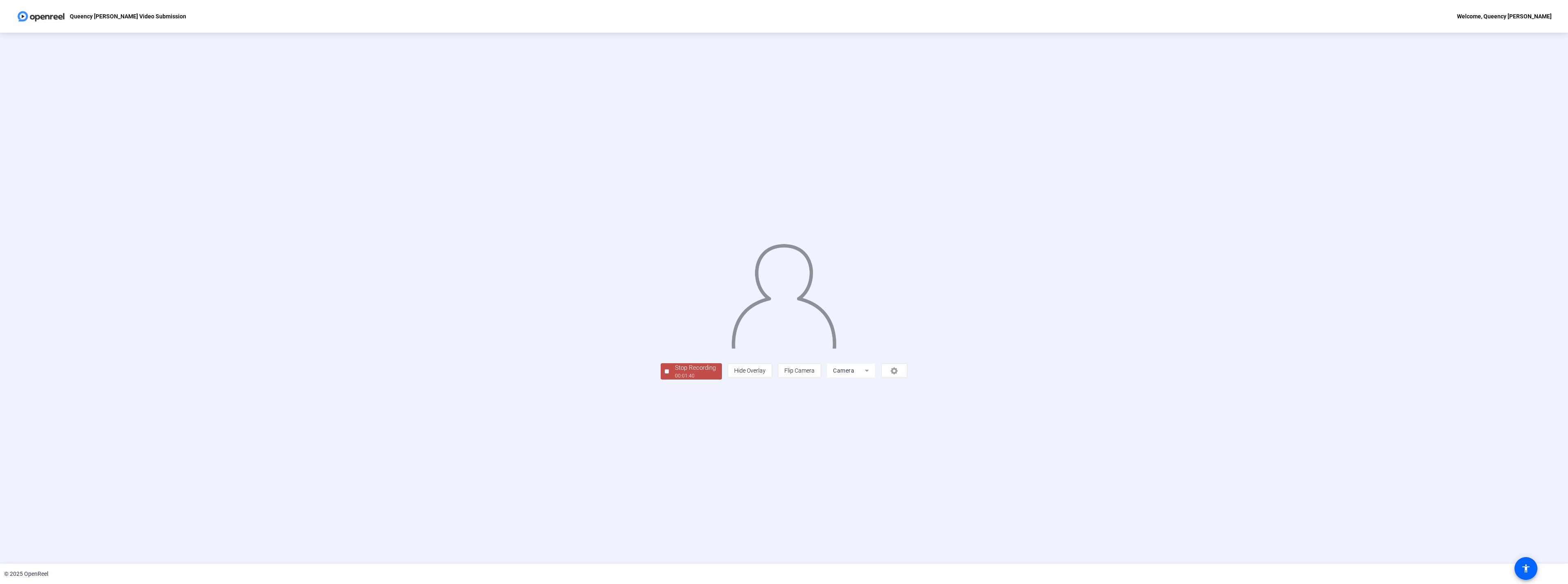
click at [675, 380] on div "00:01:40" at bounding box center [696, 376] width 41 height 7
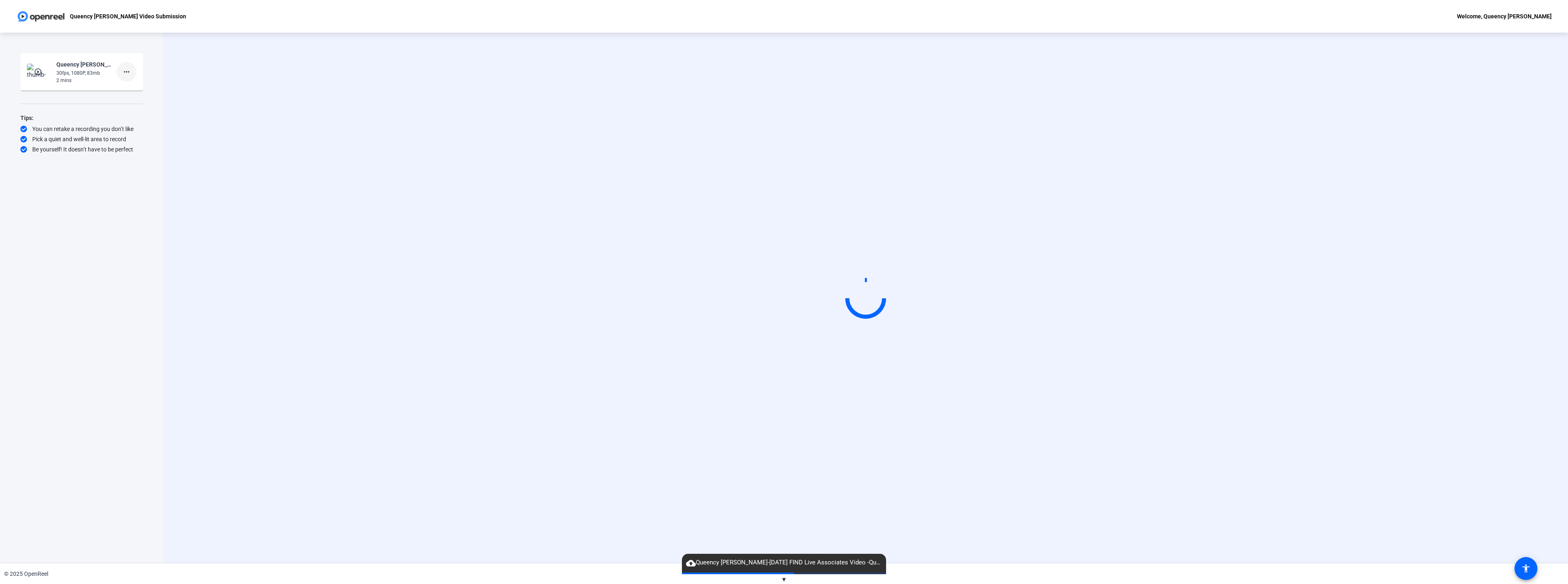
click at [125, 72] on mat-icon "more_horiz" at bounding box center [127, 72] width 10 height 10
click at [75, 283] on div at bounding box center [784, 292] width 1568 height 584
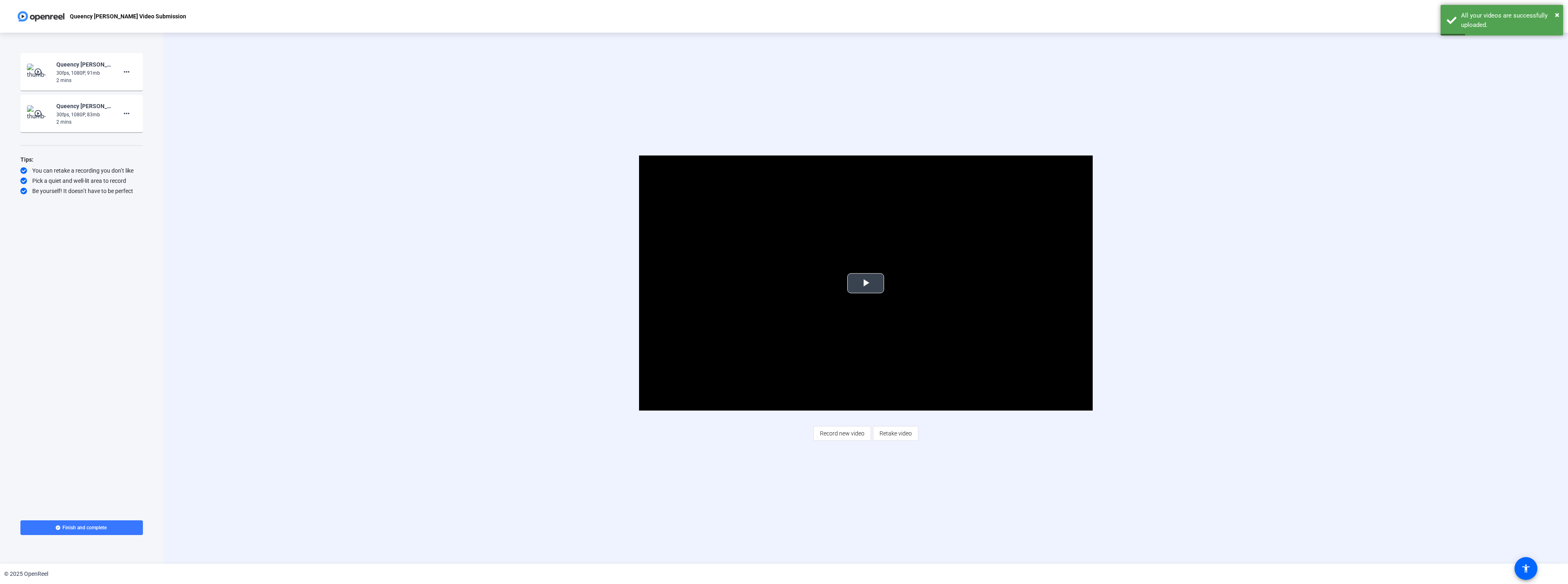
click at [865, 284] on span "Video Player" at bounding box center [865, 284] width 0 height 0
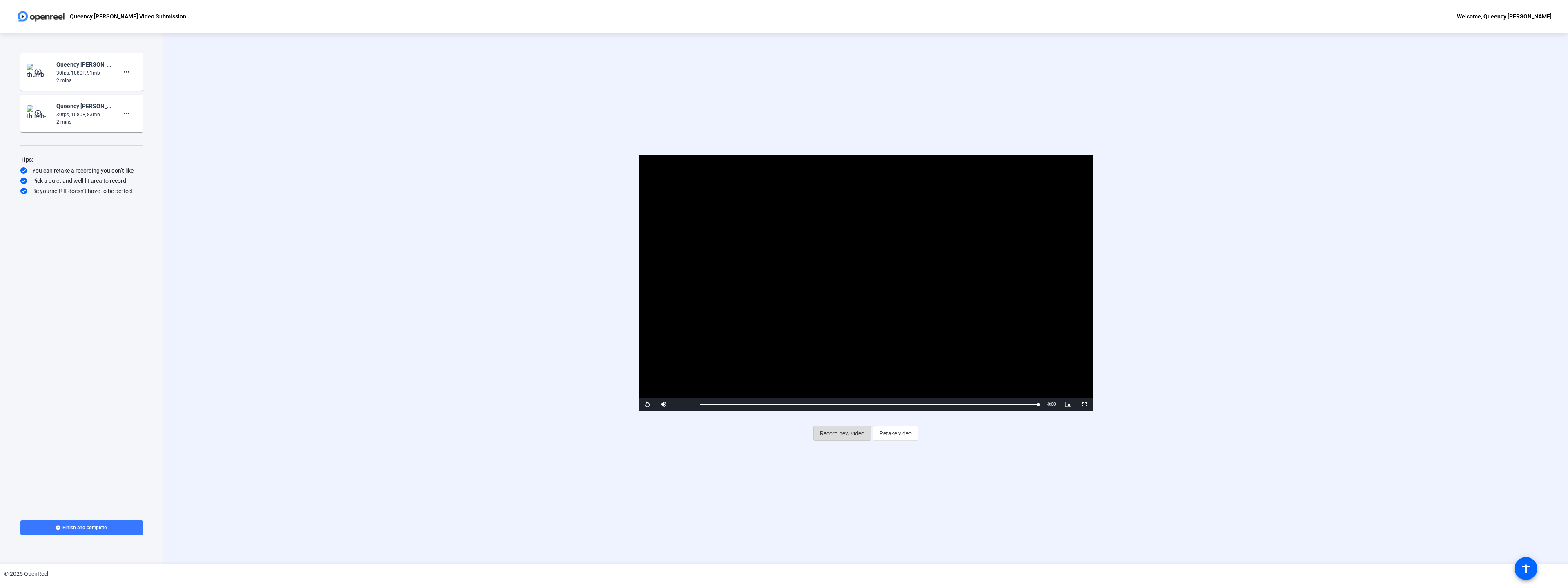
click at [840, 435] on span "Record new video" at bounding box center [842, 434] width 44 height 16
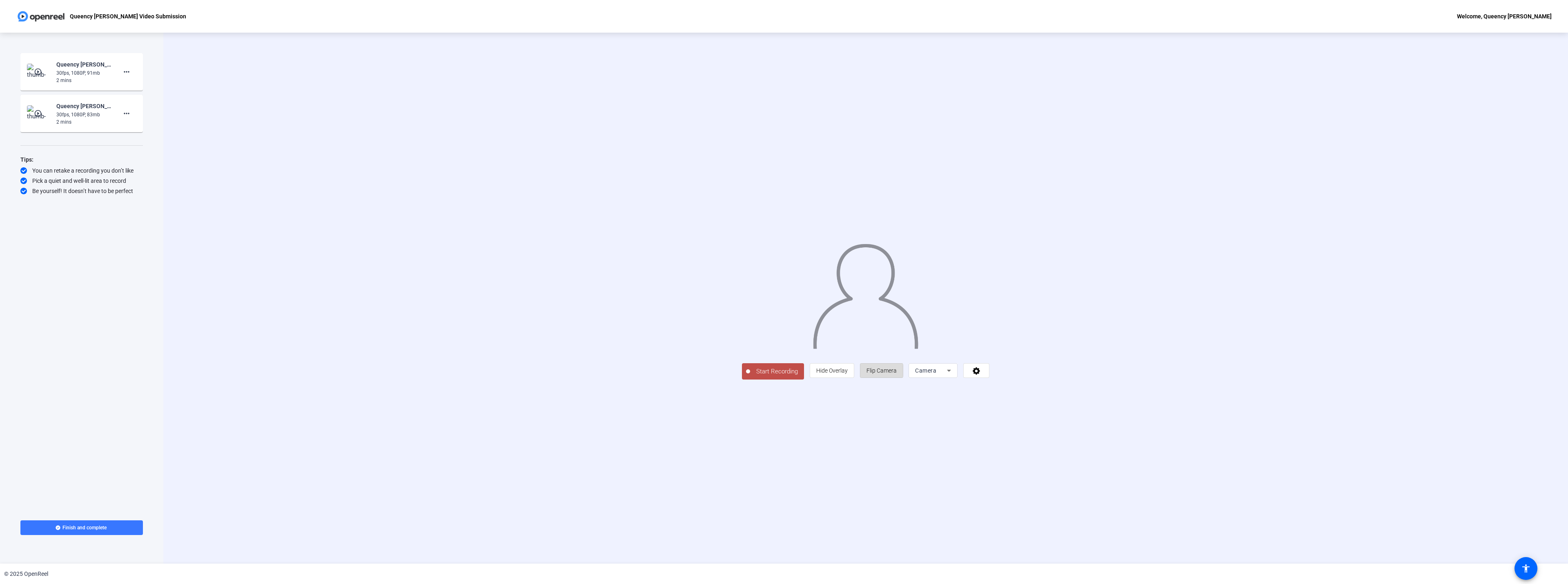
click at [897, 374] on span "Flip Camera" at bounding box center [881, 371] width 30 height 7
click at [750, 377] on span "Start Recording" at bounding box center [776, 372] width 54 height 10
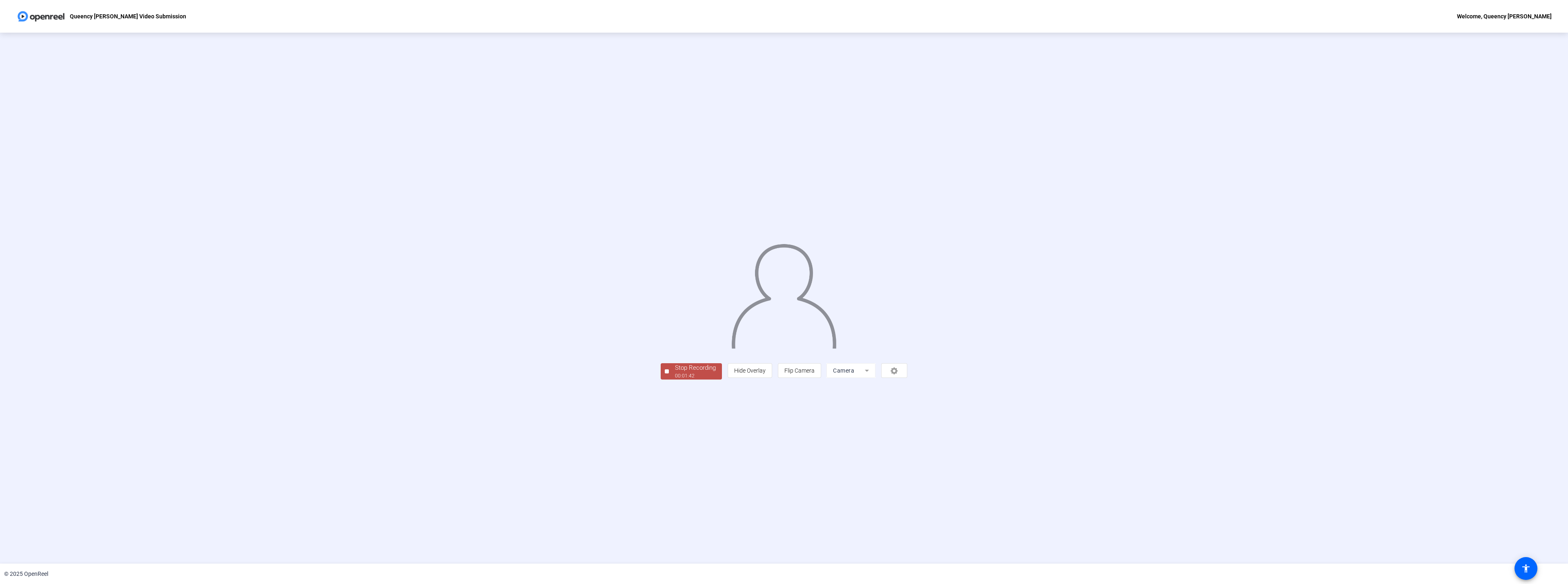
click at [675, 373] on div "Stop Recording" at bounding box center [696, 368] width 41 height 10
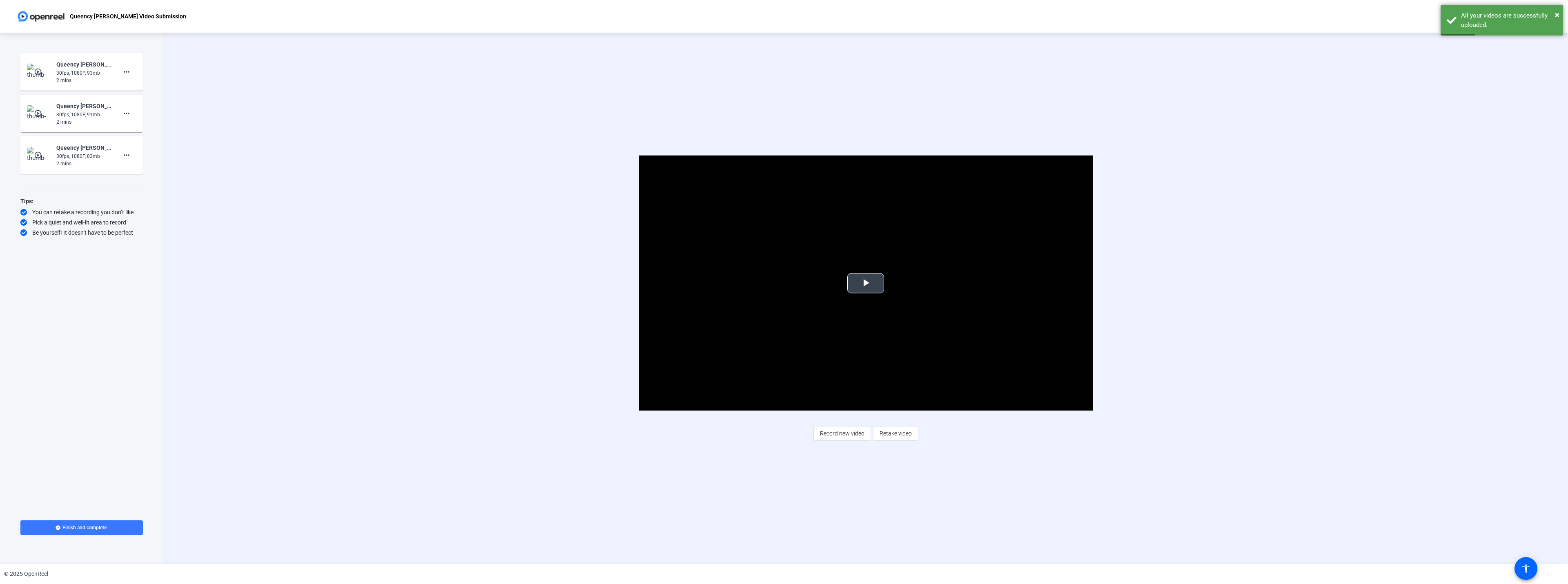
click at [865, 284] on span "Video Player" at bounding box center [865, 284] width 0 height 0
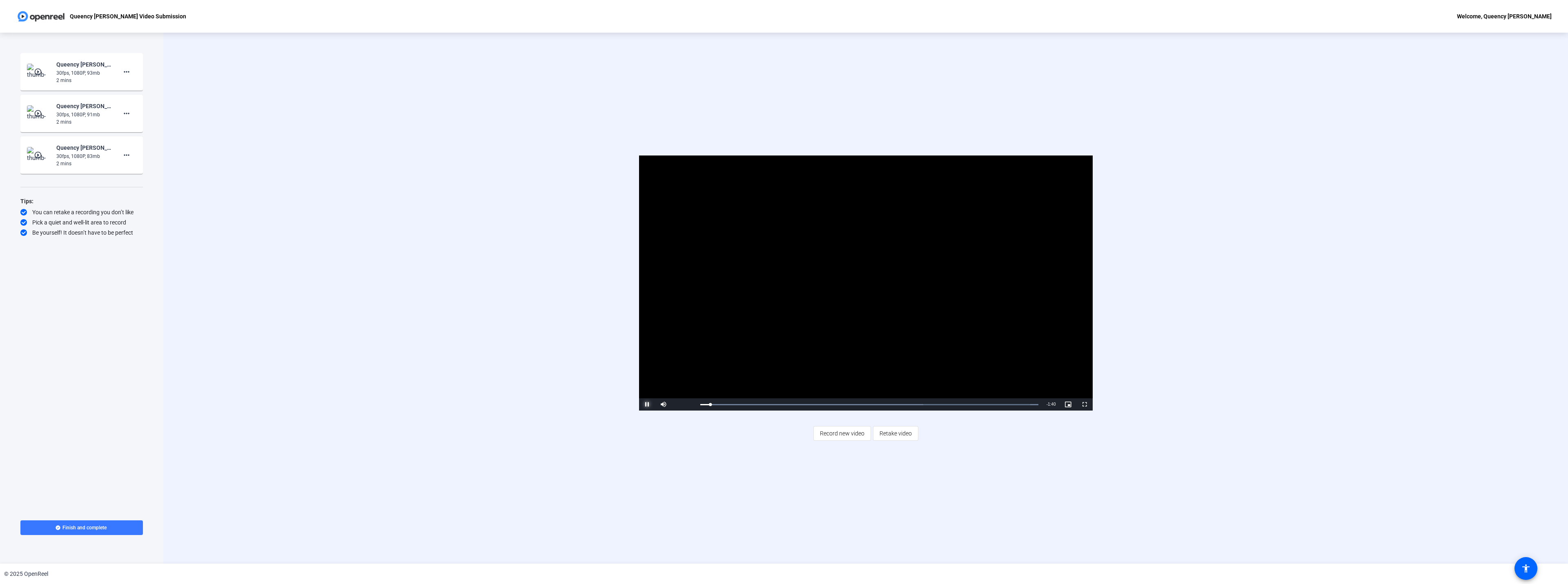
click at [647, 404] on span "Video Player" at bounding box center [647, 404] width 17 height 0
click at [69, 80] on div "2 mins" at bounding box center [83, 80] width 55 height 7
click at [45, 73] on img at bounding box center [38, 72] width 25 height 17
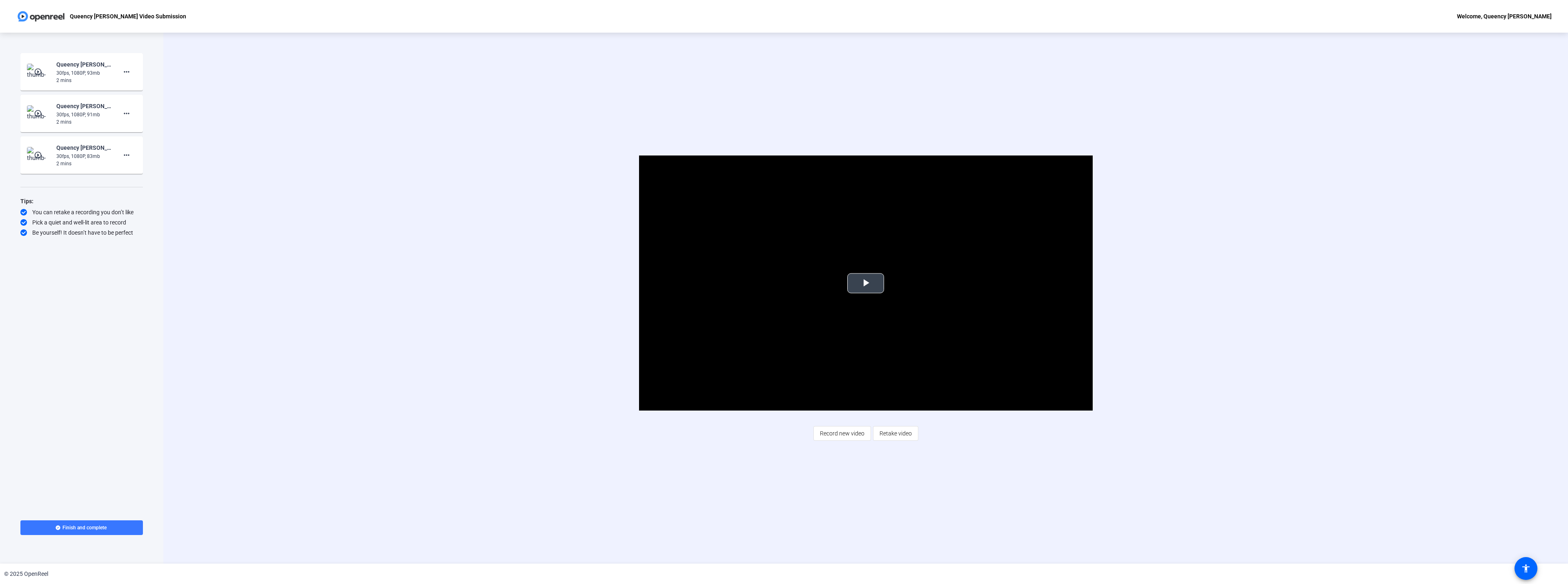
click at [865, 284] on span "Video Player" at bounding box center [865, 284] width 0 height 0
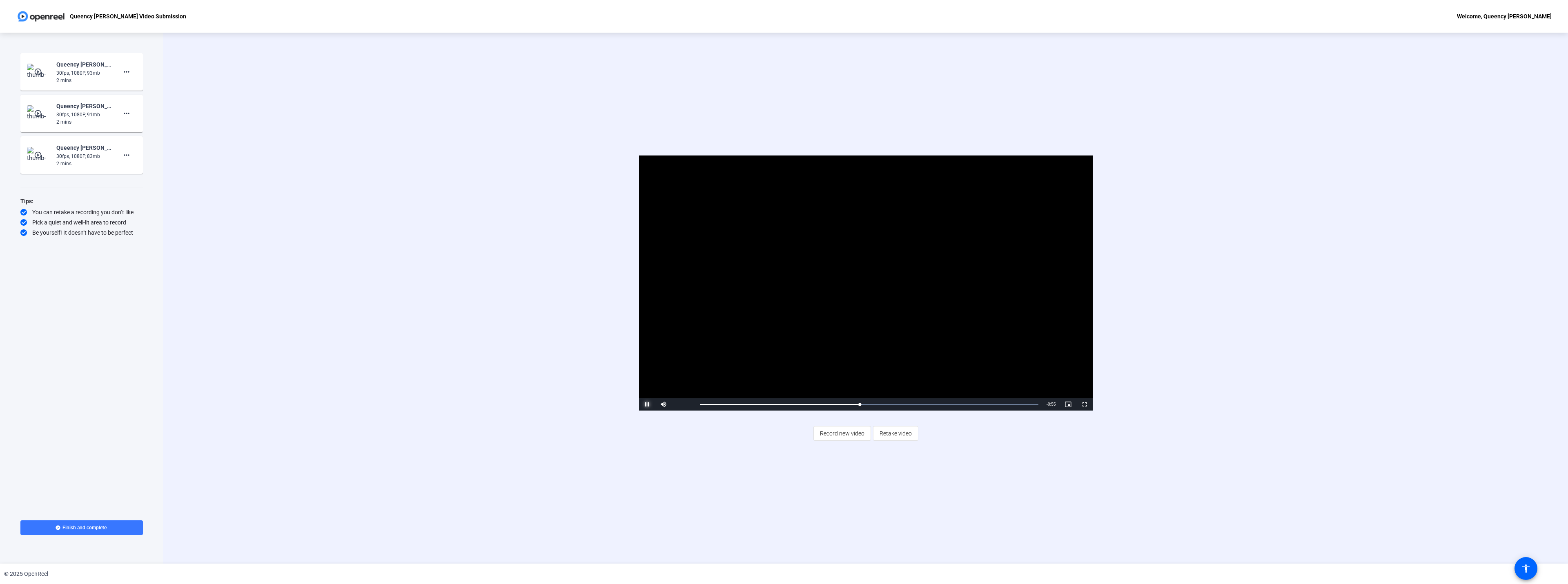
click at [647, 404] on span "Video Player" at bounding box center [647, 404] width 17 height 0
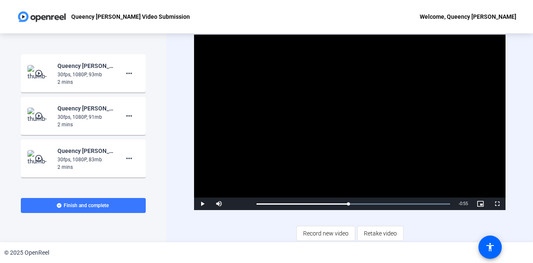
click at [32, 77] on img at bounding box center [39, 73] width 25 height 17
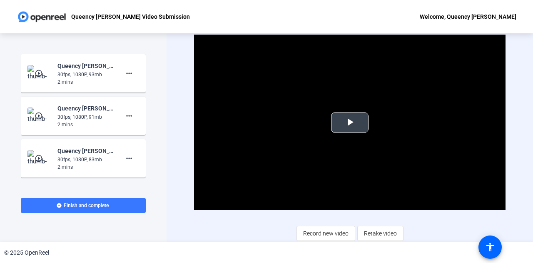
click at [350, 122] on span "Video Player" at bounding box center [350, 122] width 0 height 0
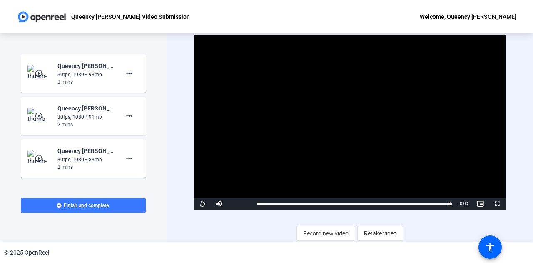
click at [39, 160] on mat-icon "play_circle_outline" at bounding box center [40, 158] width 10 height 8
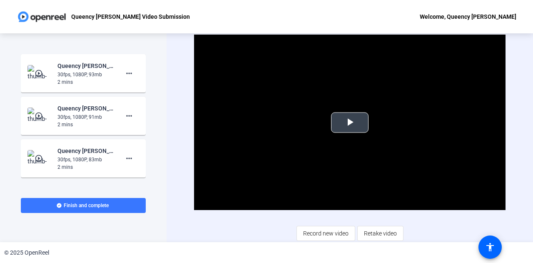
click at [350, 122] on span "Video Player" at bounding box center [350, 122] width 0 height 0
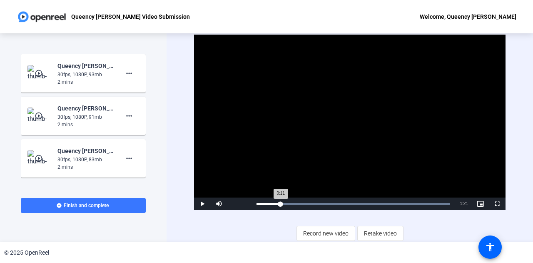
click at [280, 203] on div "Loaded : 100.00% 0:11 0:11" at bounding box center [353, 204] width 194 height 2
click at [204, 203] on span "Video Player" at bounding box center [202, 203] width 17 height 0
click at [125, 158] on mat-icon "more_horiz" at bounding box center [129, 158] width 10 height 10
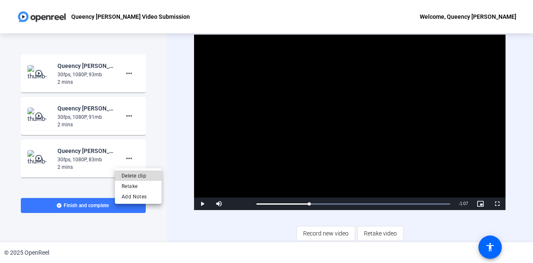
click at [129, 177] on span "Delete clip" at bounding box center [138, 176] width 33 height 10
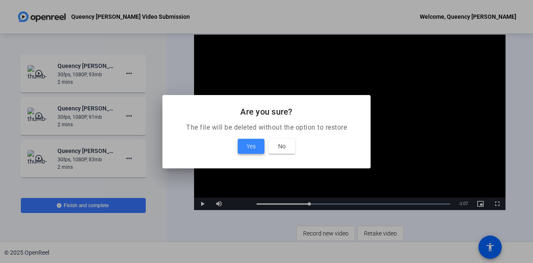
click at [260, 146] on span at bounding box center [251, 146] width 27 height 20
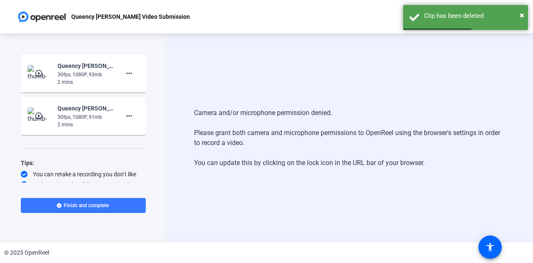
click at [35, 113] on mat-icon "play_circle_outline" at bounding box center [40, 116] width 10 height 8
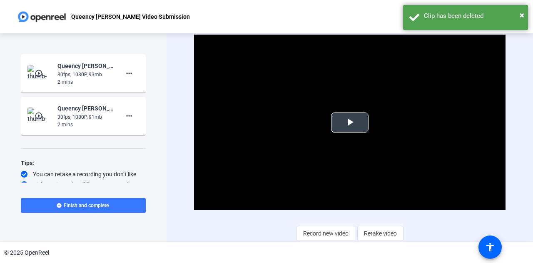
click at [350, 122] on span "Video Player" at bounding box center [350, 122] width 0 height 0
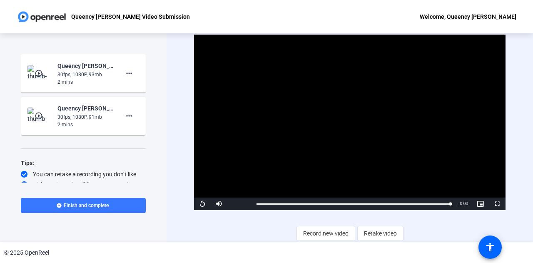
click at [39, 75] on mat-icon "play_circle_outline" at bounding box center [40, 73] width 10 height 8
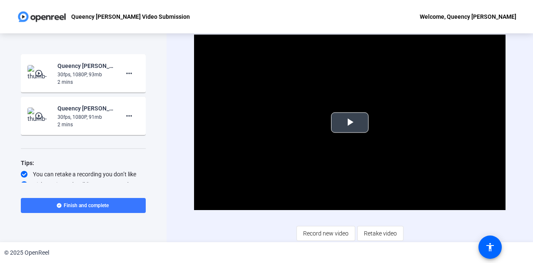
click at [350, 122] on span "Video Player" at bounding box center [350, 122] width 0 height 0
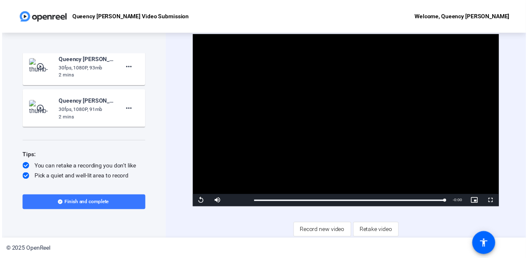
scroll to position [16, 0]
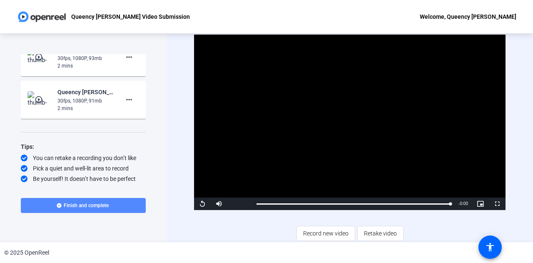
click at [96, 204] on span "Finish and complete" at bounding box center [86, 205] width 45 height 7
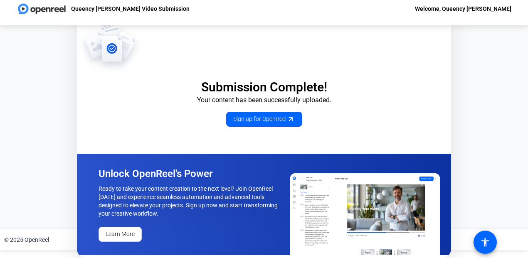
scroll to position [0, 0]
